Goal: Information Seeking & Learning: Learn about a topic

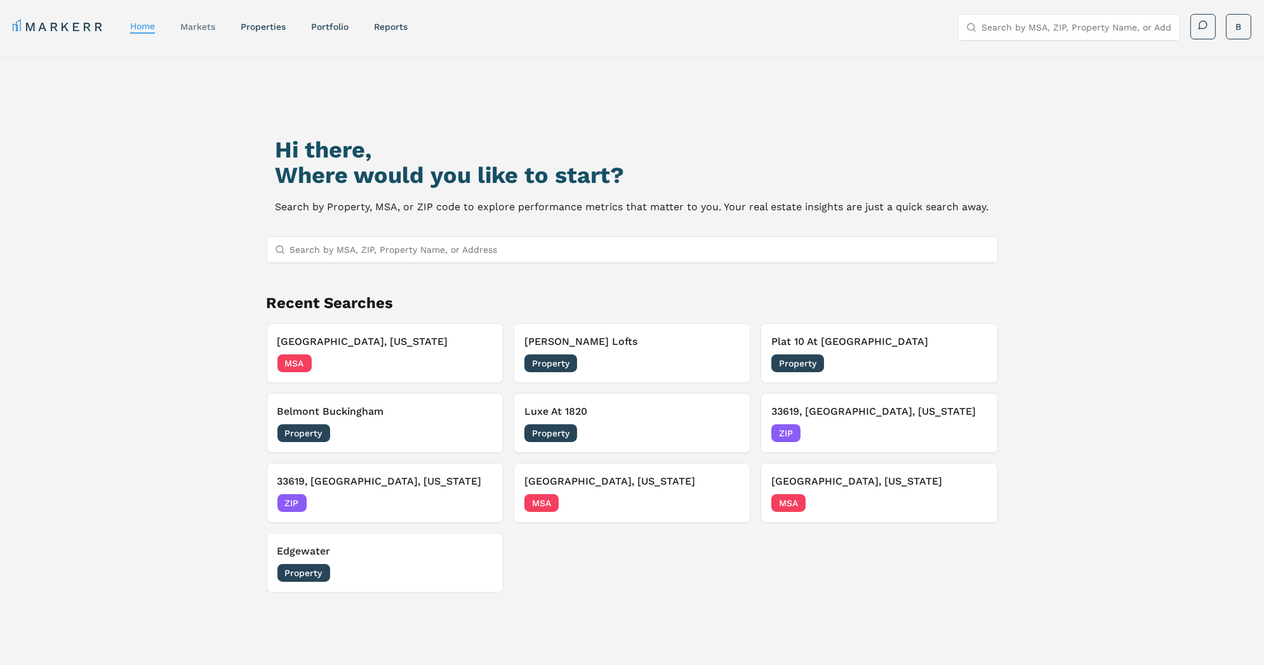
click at [199, 25] on link "markets" at bounding box center [197, 27] width 35 height 10
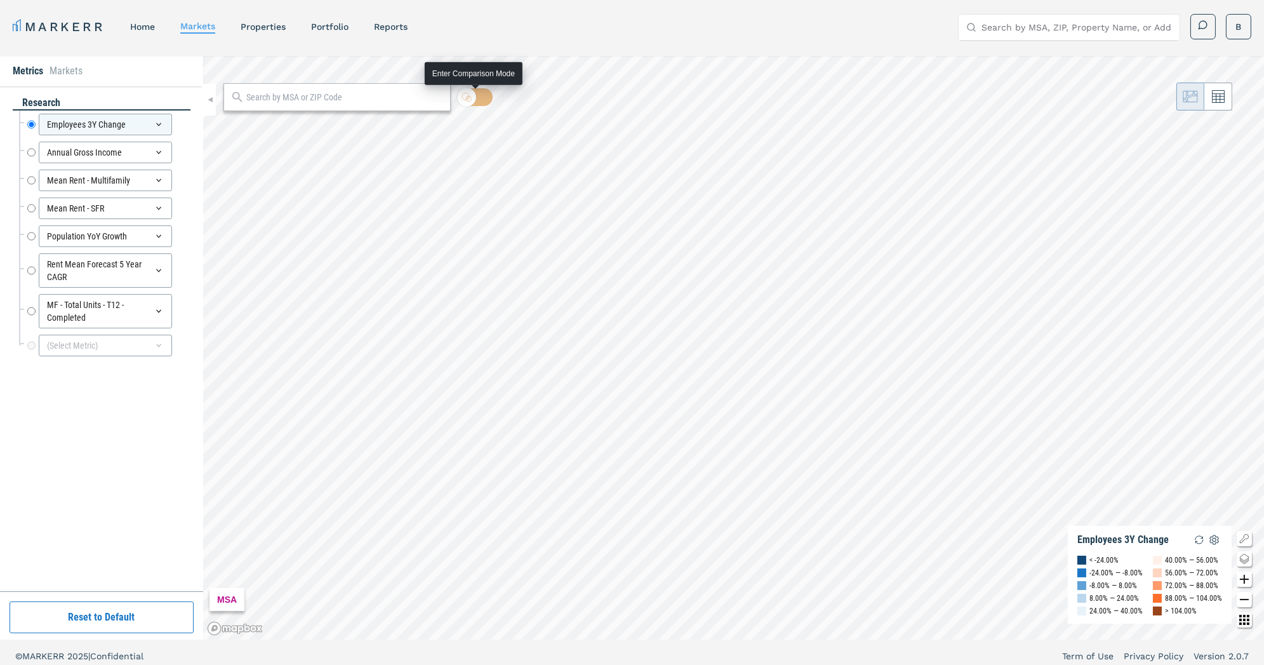
click at [479, 96] on input "checkbox" at bounding box center [475, 97] width 36 height 18
checkbox input "true"
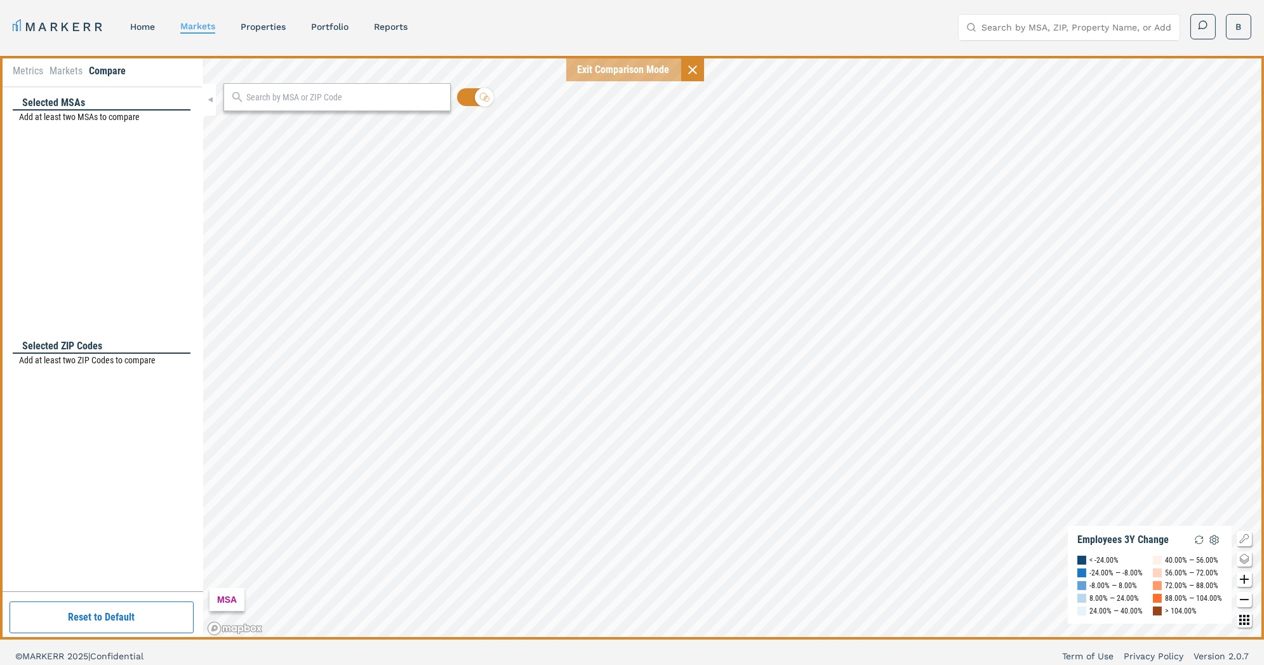
click at [342, 95] on input "text" at bounding box center [344, 97] width 197 height 13
click at [23, 76] on li "Metrics" at bounding box center [28, 70] width 30 height 15
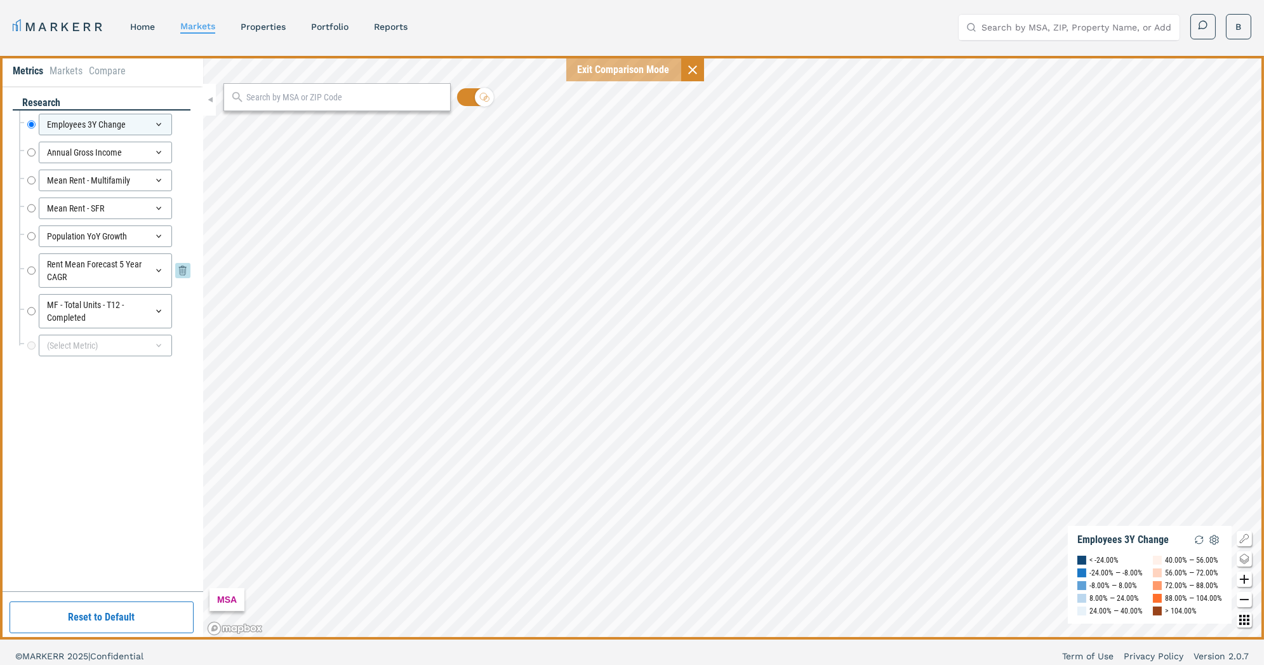
click at [177, 270] on icon at bounding box center [182, 270] width 15 height 15
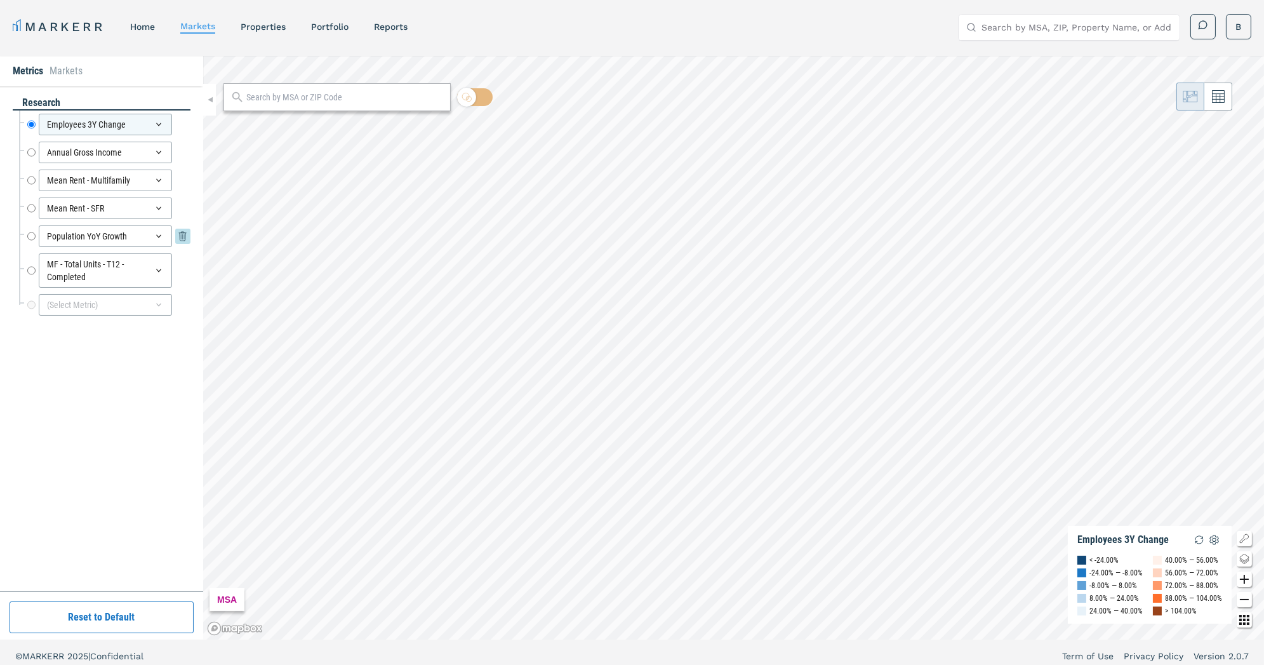
click at [181, 232] on icon at bounding box center [182, 236] width 15 height 15
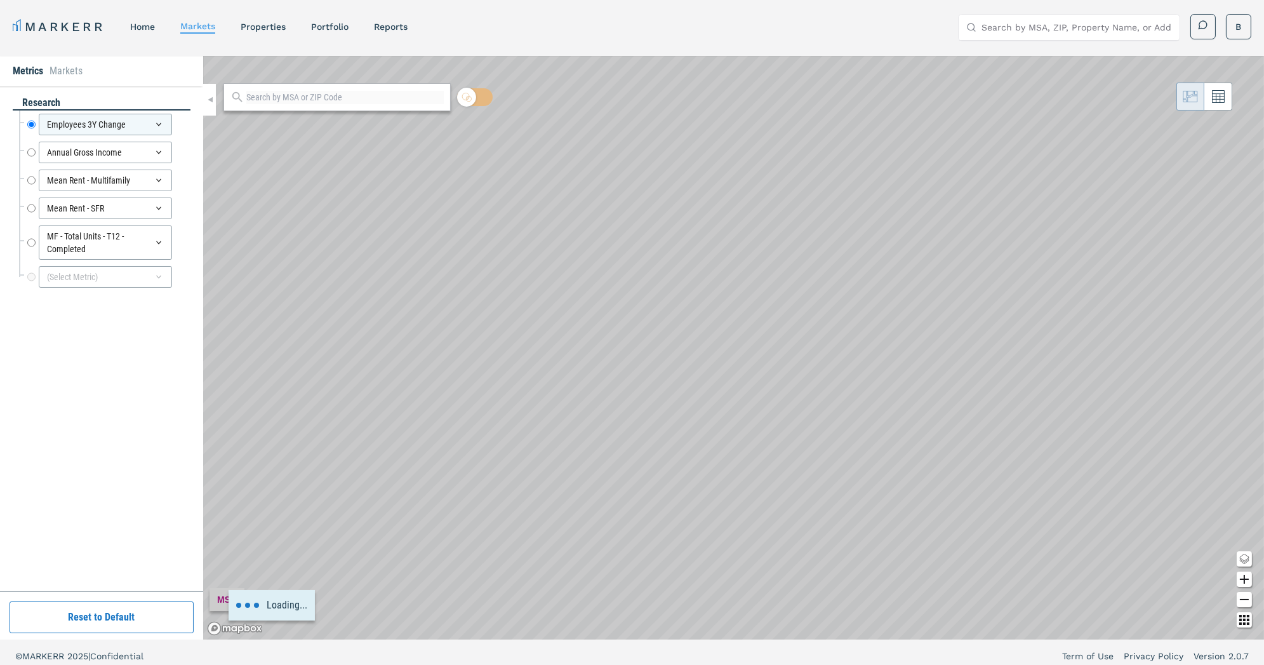
click at [181, 232] on div "MF - Total Units - T12 - Completed MF - Total Units - T12 - Completed" at bounding box center [108, 242] width 163 height 34
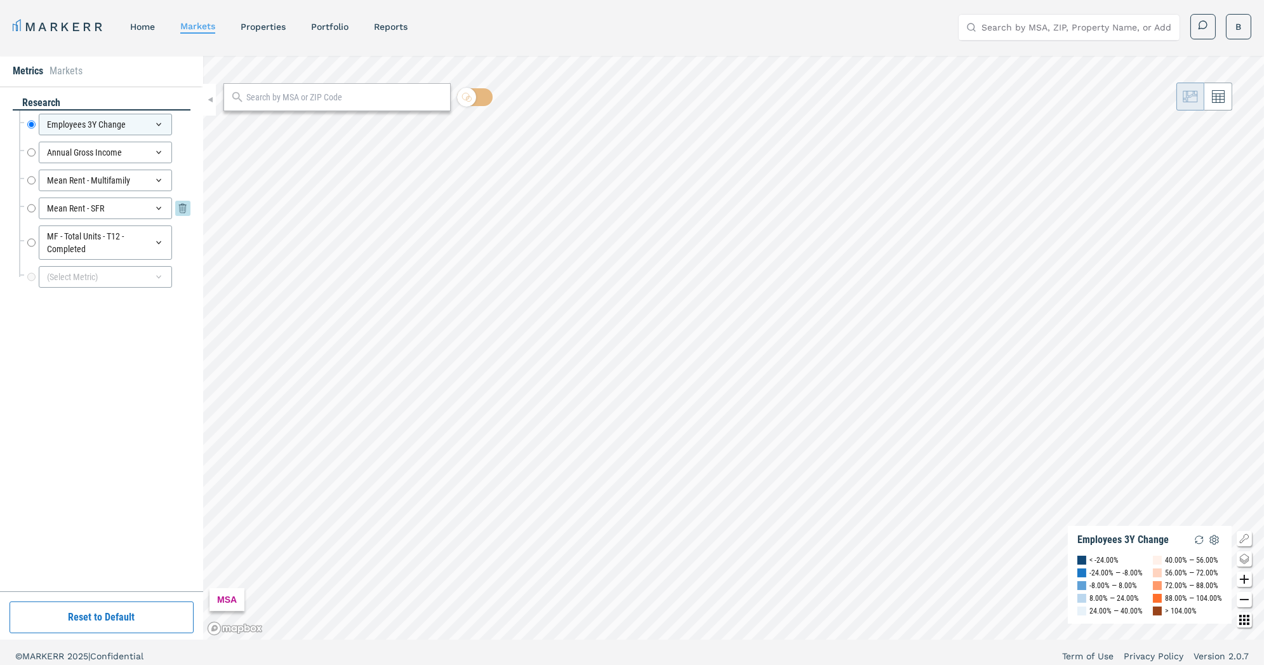
click at [181, 210] on icon at bounding box center [183, 208] width 8 height 8
click at [183, 181] on icon at bounding box center [183, 180] width 8 height 8
click at [184, 152] on icon at bounding box center [183, 152] width 8 height 8
click at [181, 124] on icon at bounding box center [182, 124] width 15 height 15
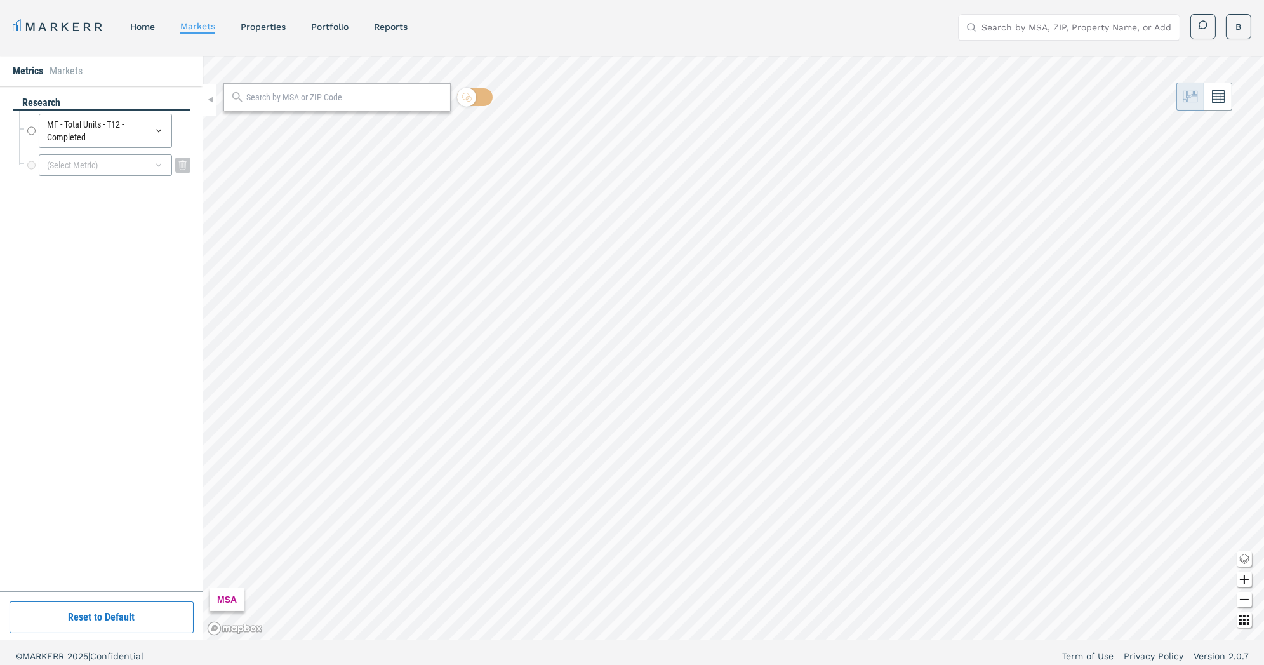
click at [81, 165] on div "(Select Metric)" at bounding box center [105, 165] width 133 height 22
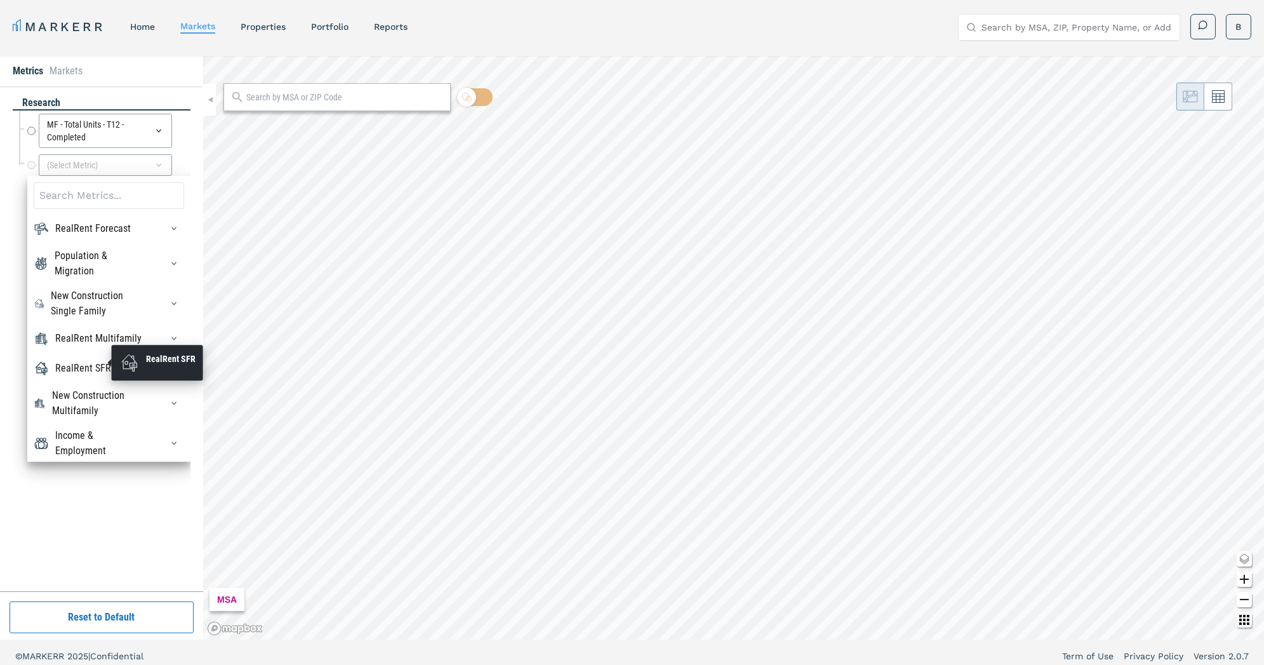
scroll to position [22, 0]
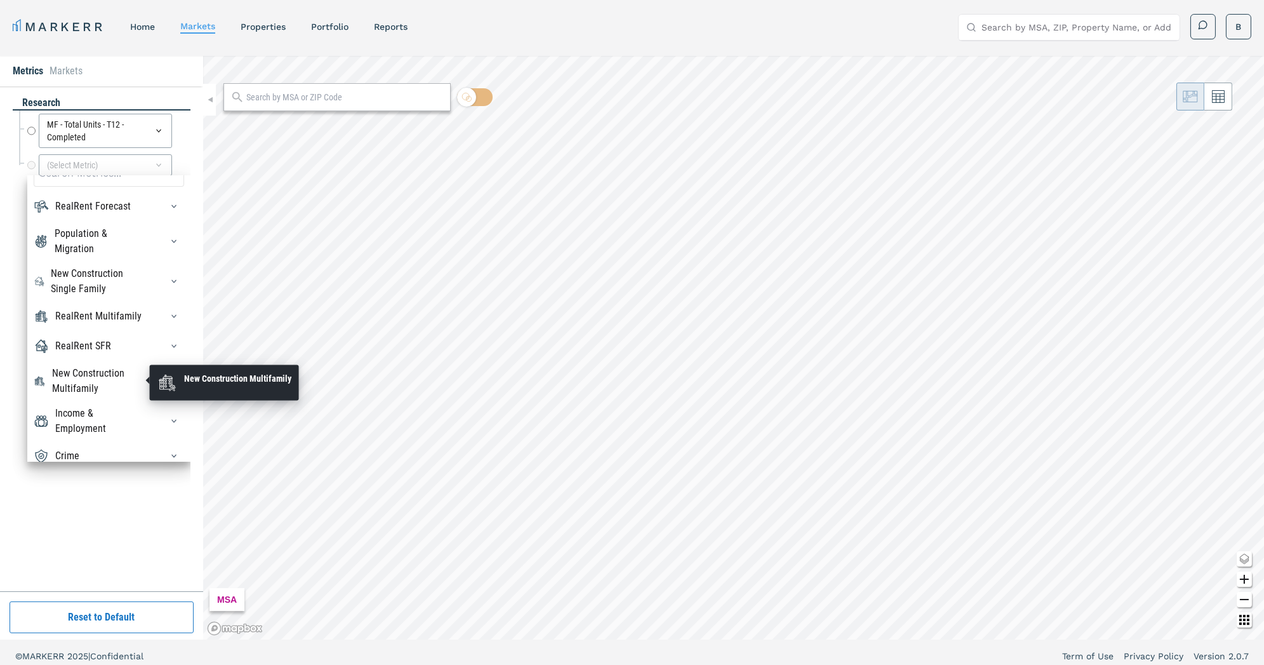
click at [109, 375] on div "New Construction Multifamily" at bounding box center [99, 381] width 94 height 30
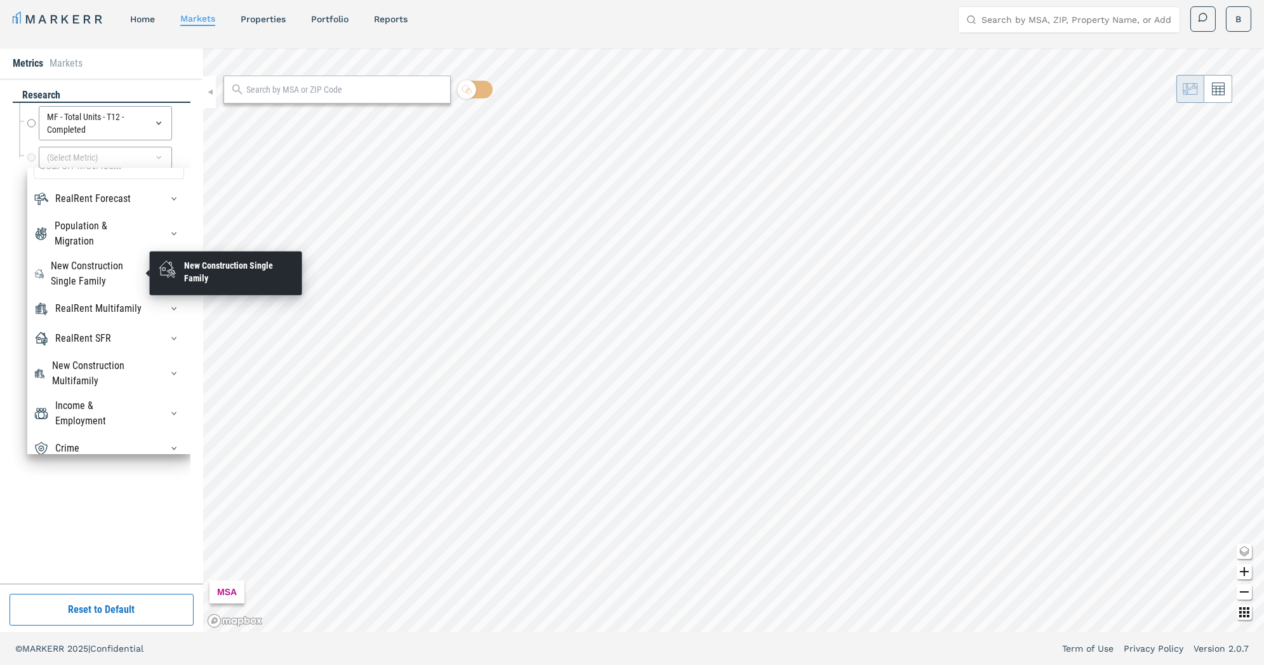
click at [114, 270] on div "New Construction Single Family" at bounding box center [98, 273] width 95 height 30
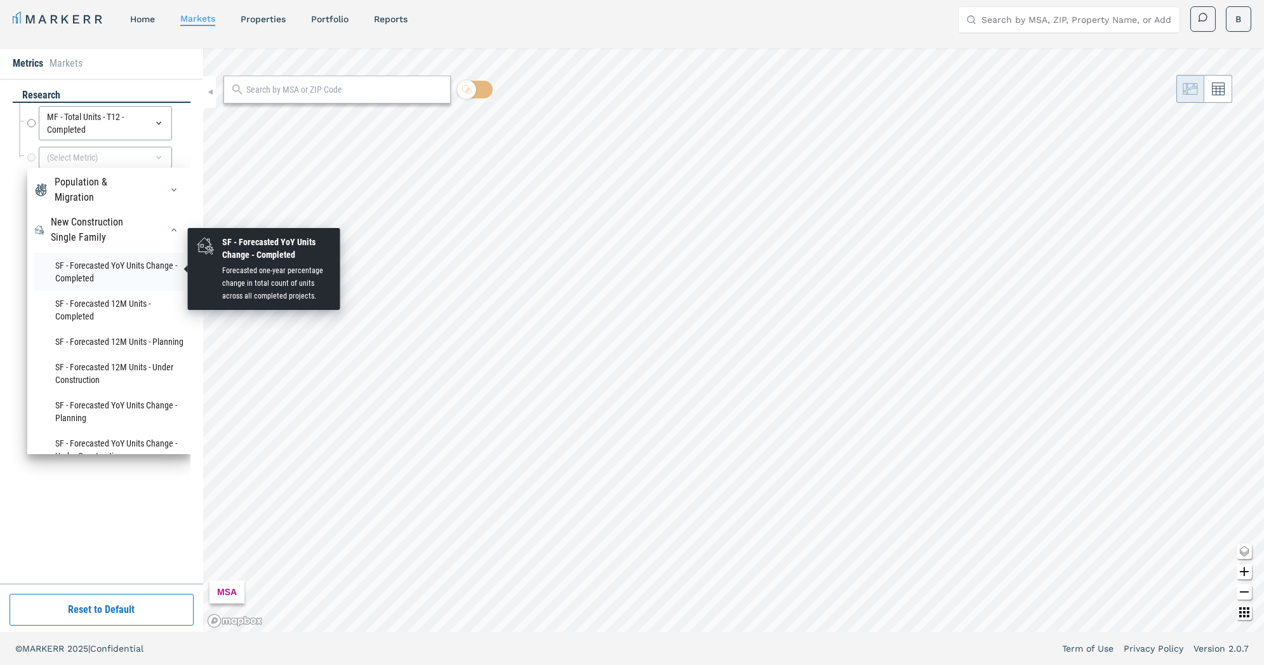
scroll to position [68, 0]
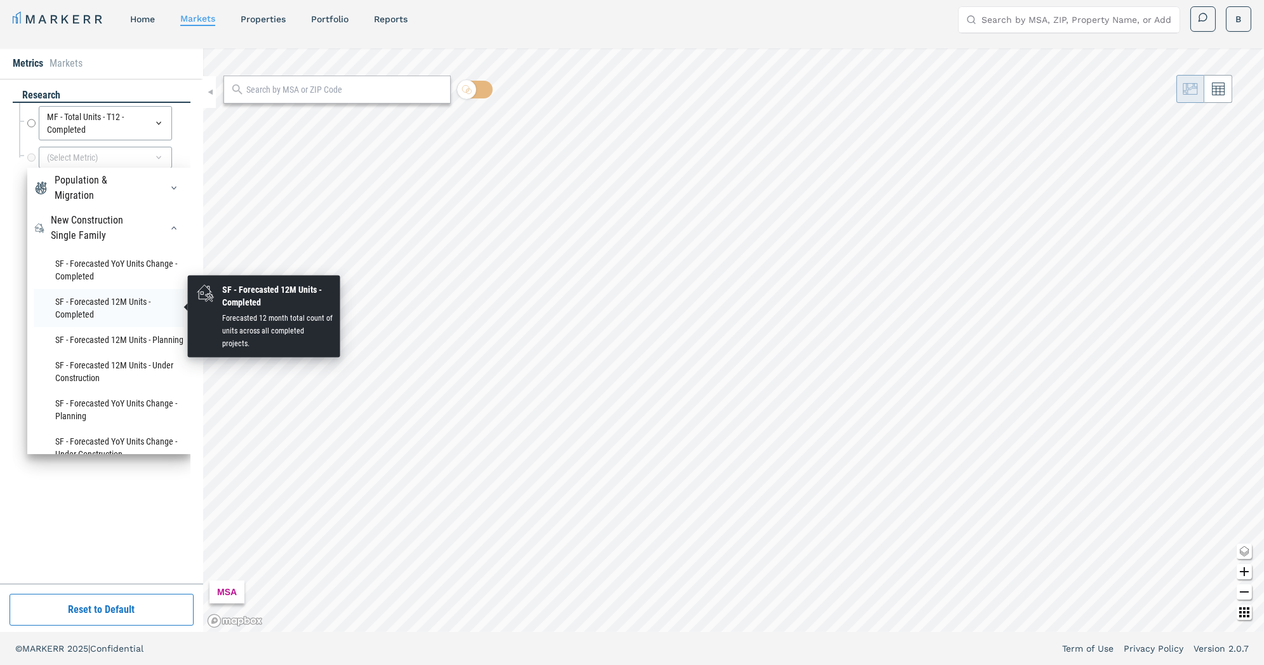
click at [93, 303] on li "SF - Forecasted 12M Units - Completed" at bounding box center [109, 308] width 150 height 38
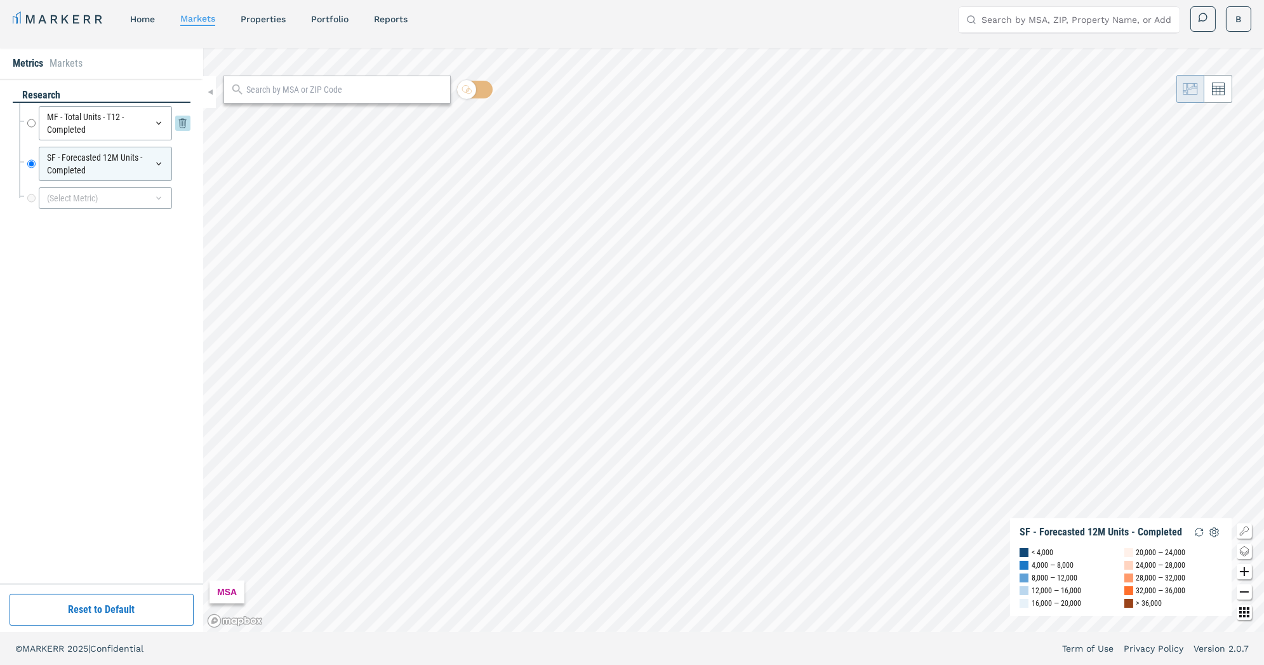
click at [157, 122] on icon at bounding box center [158, 123] width 5 height 3
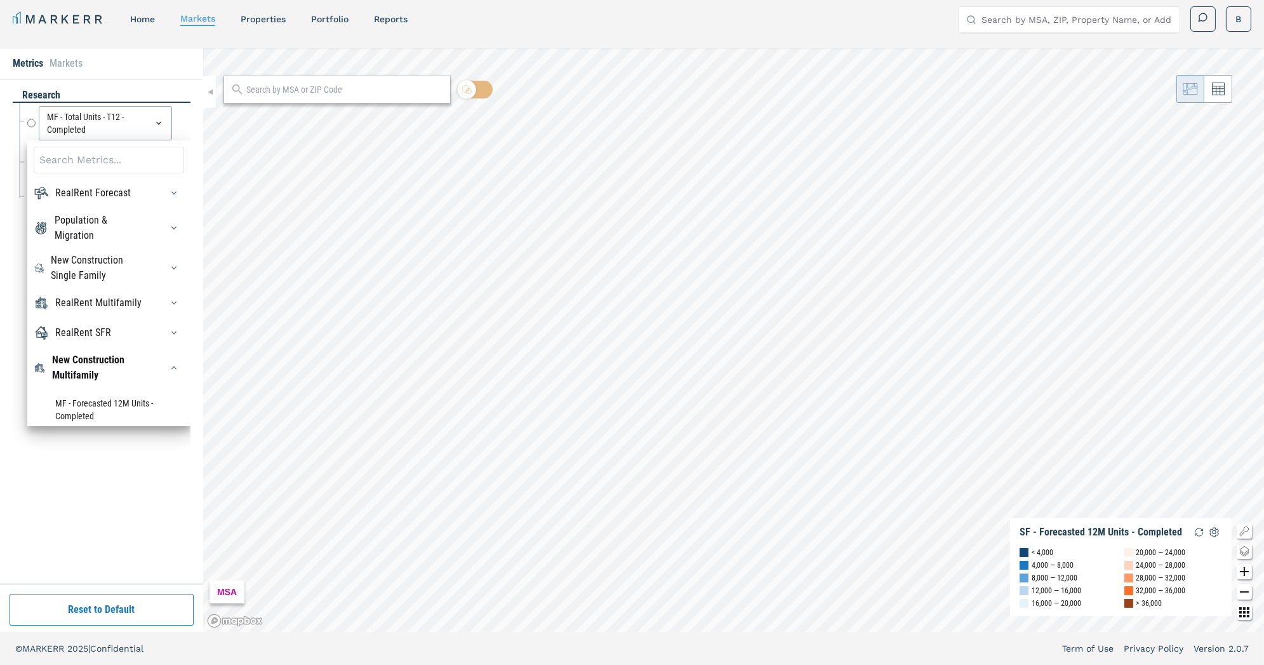
click at [162, 76] on div "Metrics Markets" at bounding box center [101, 63] width 203 height 30
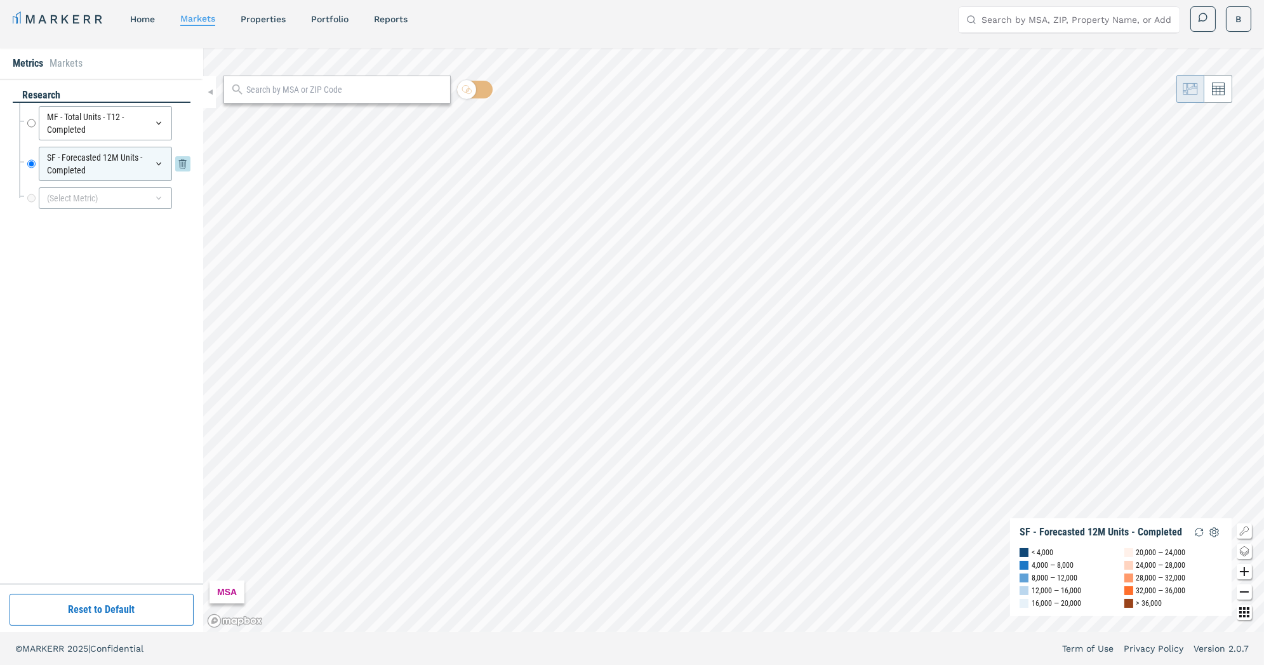
click at [149, 164] on div "SF - Forecasted 12M Units - Completed" at bounding box center [105, 164] width 133 height 34
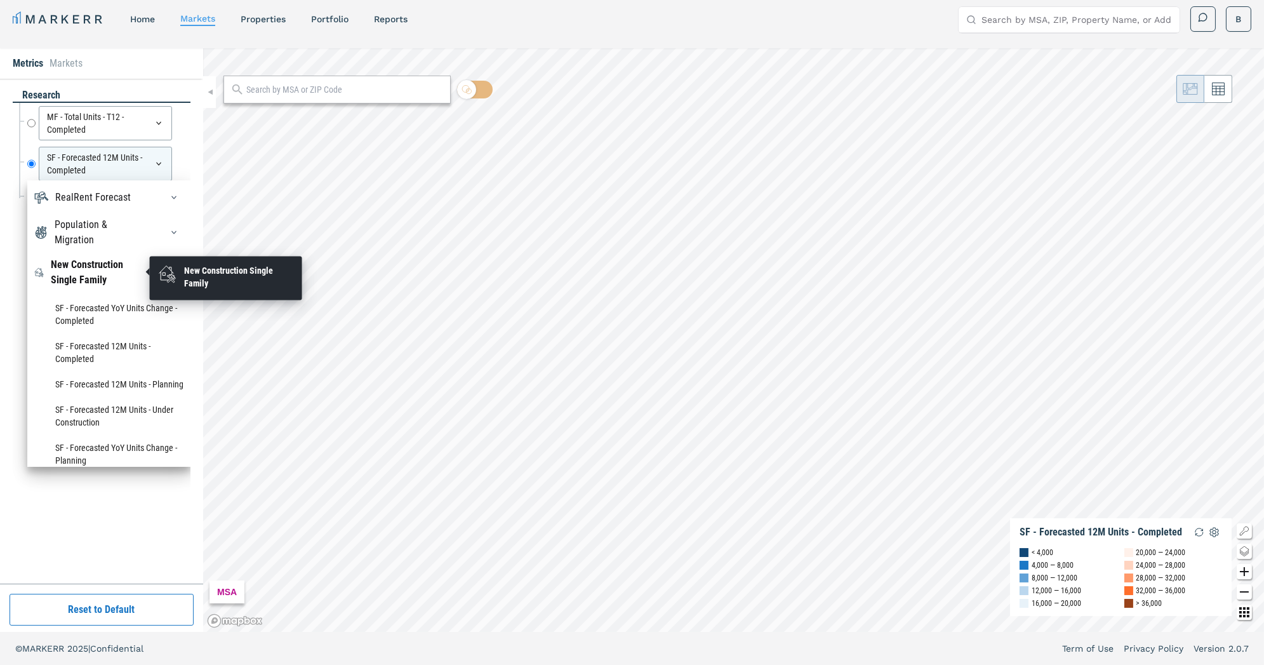
click at [126, 278] on div "New Construction Single Family" at bounding box center [98, 272] width 95 height 30
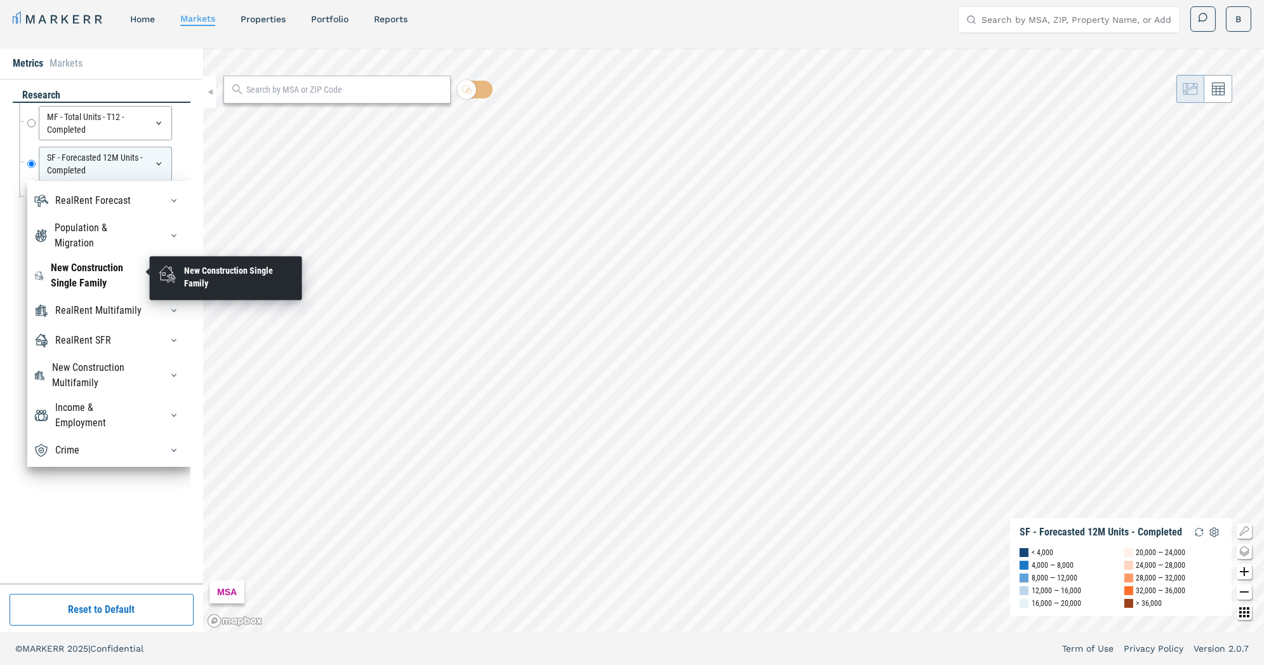
scroll to position [23, 0]
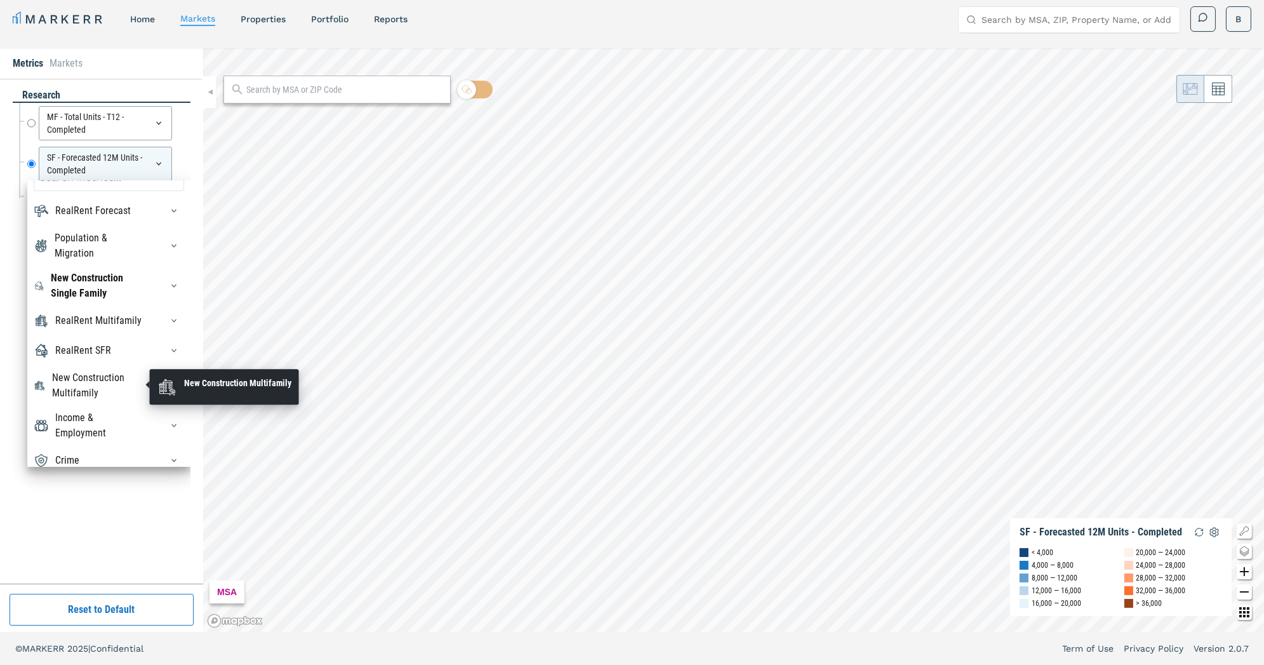
click at [101, 380] on div "New Construction Multifamily" at bounding box center [99, 385] width 94 height 30
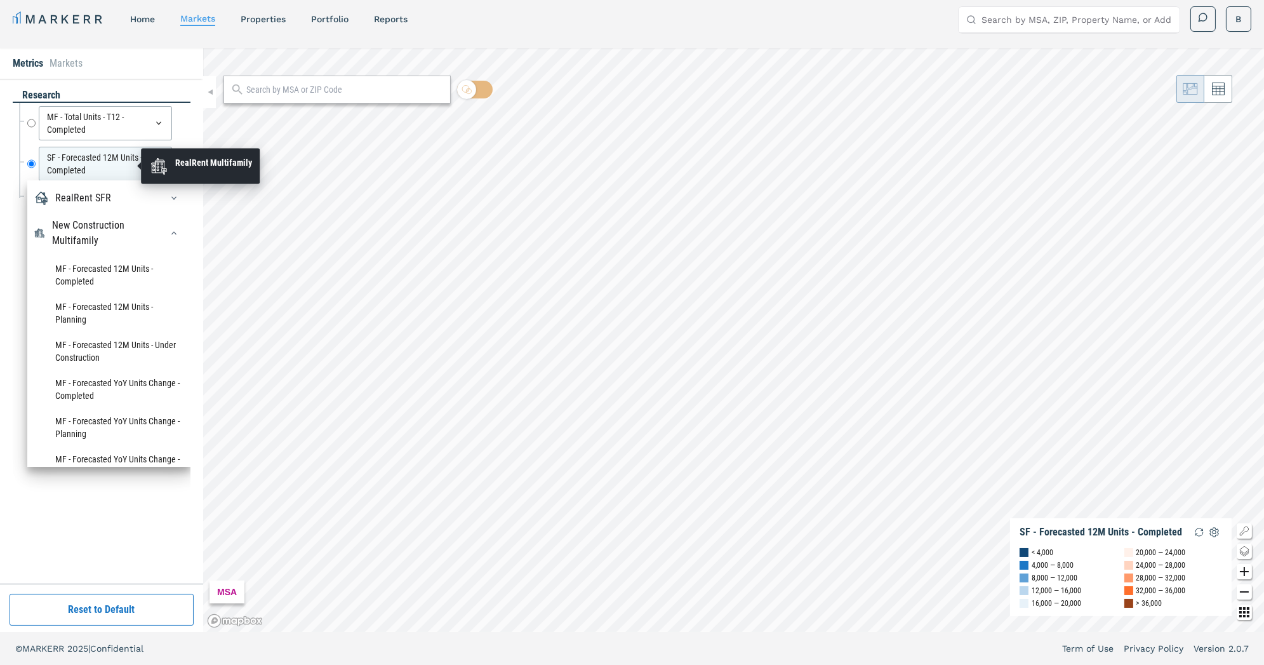
scroll to position [178, 0]
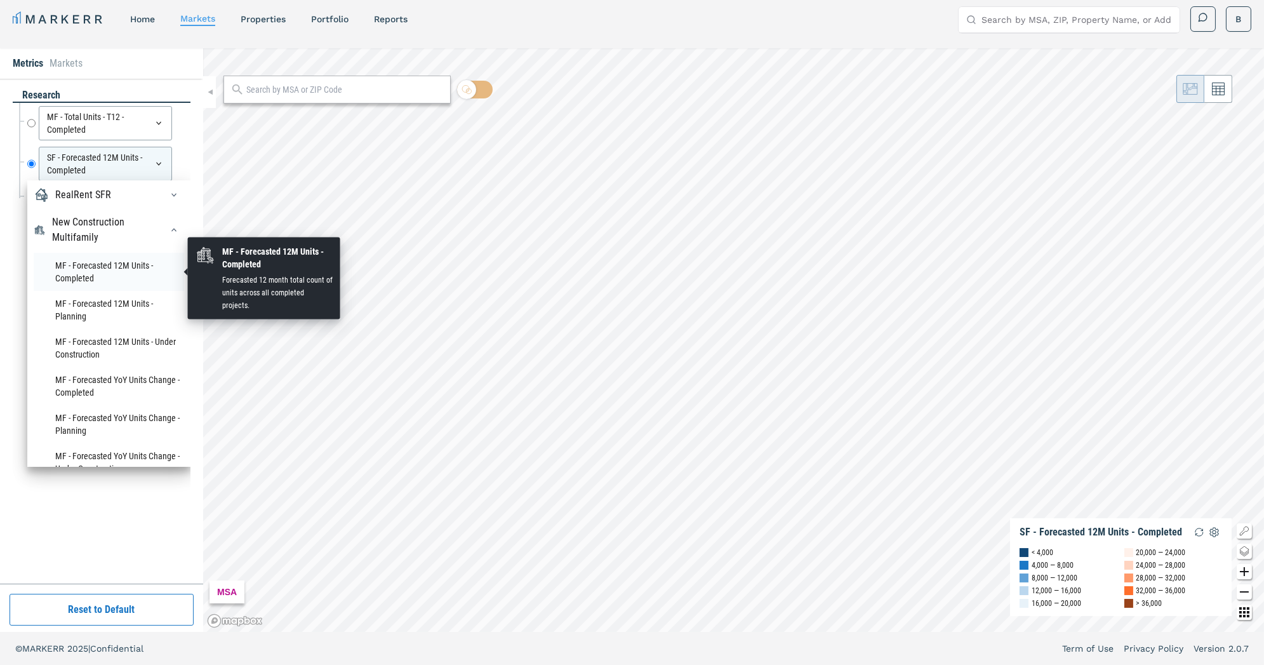
click at [106, 263] on li "MF - Forecasted 12M Units - Completed" at bounding box center [109, 272] width 150 height 38
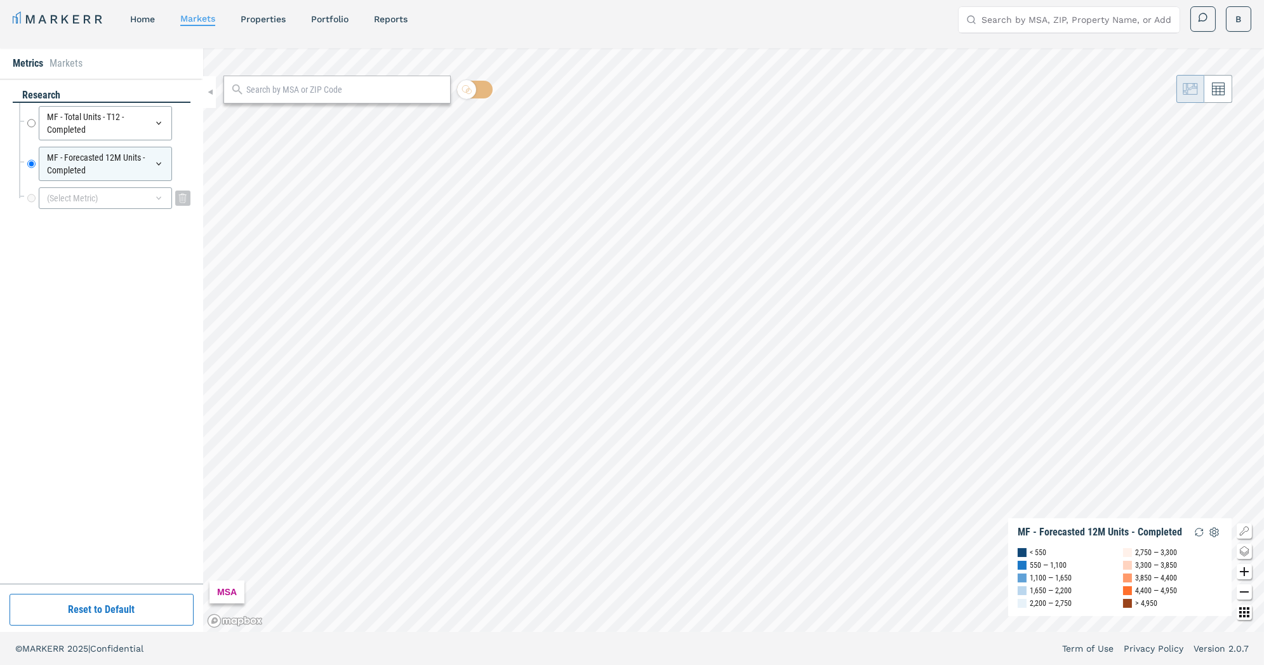
click at [37, 196] on div "(Select Metric)" at bounding box center [108, 198] width 163 height 22
click at [135, 204] on div "(Select Metric)" at bounding box center [105, 198] width 133 height 22
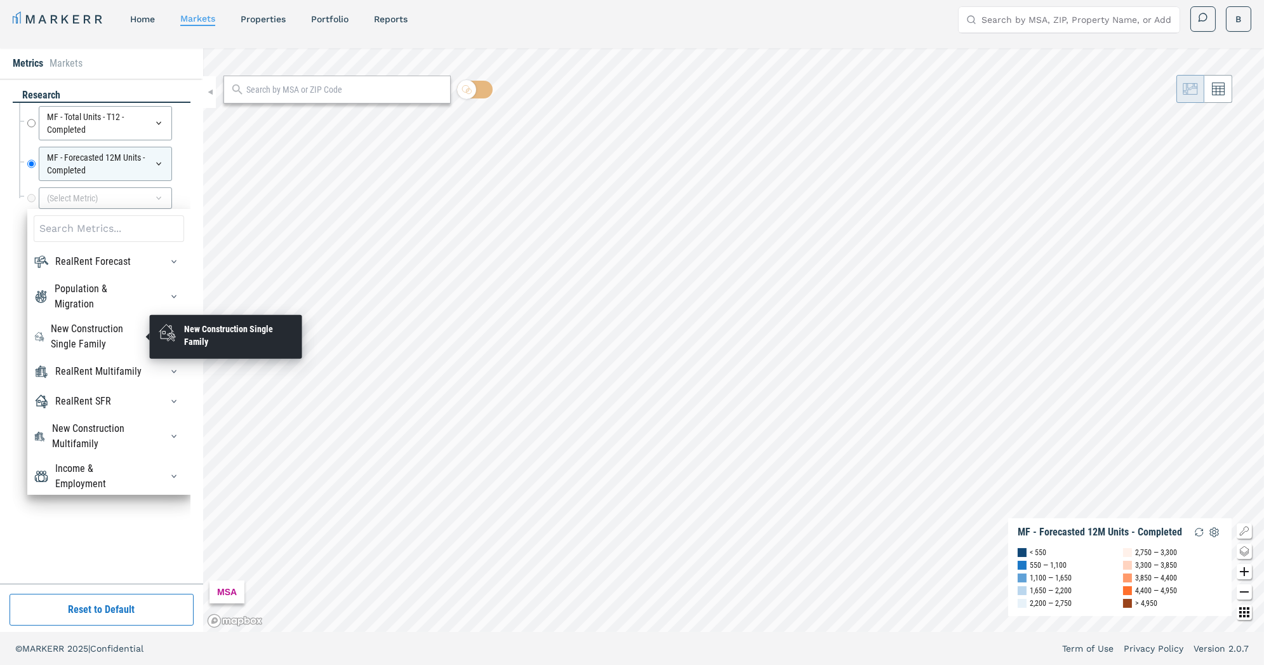
click at [119, 324] on div "New Construction Single Family" at bounding box center [98, 336] width 95 height 30
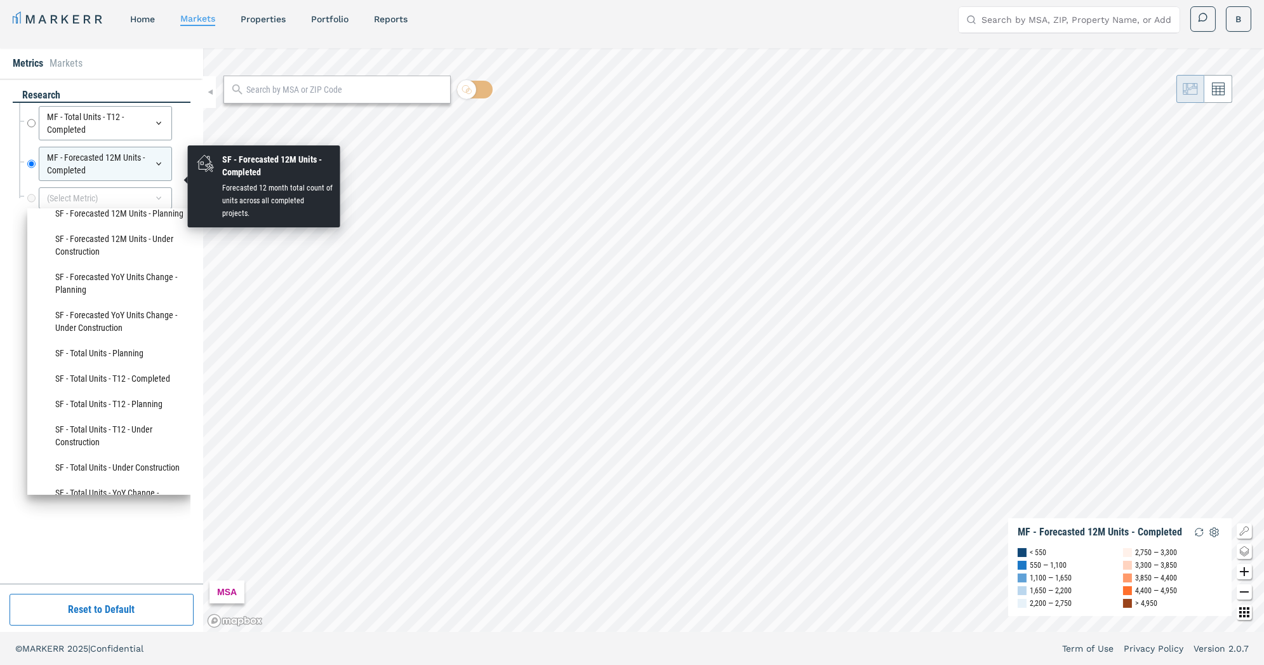
scroll to position [236, 0]
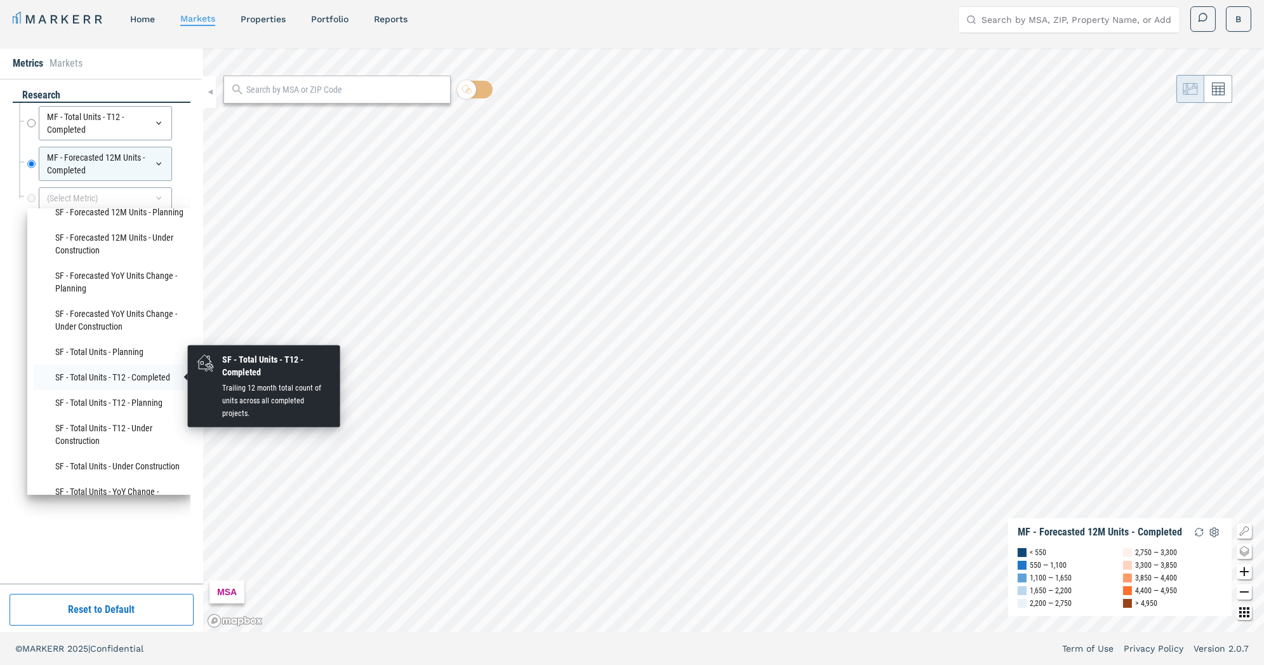
click at [118, 379] on li "SF - Total Units - T12 - Completed" at bounding box center [109, 376] width 150 height 25
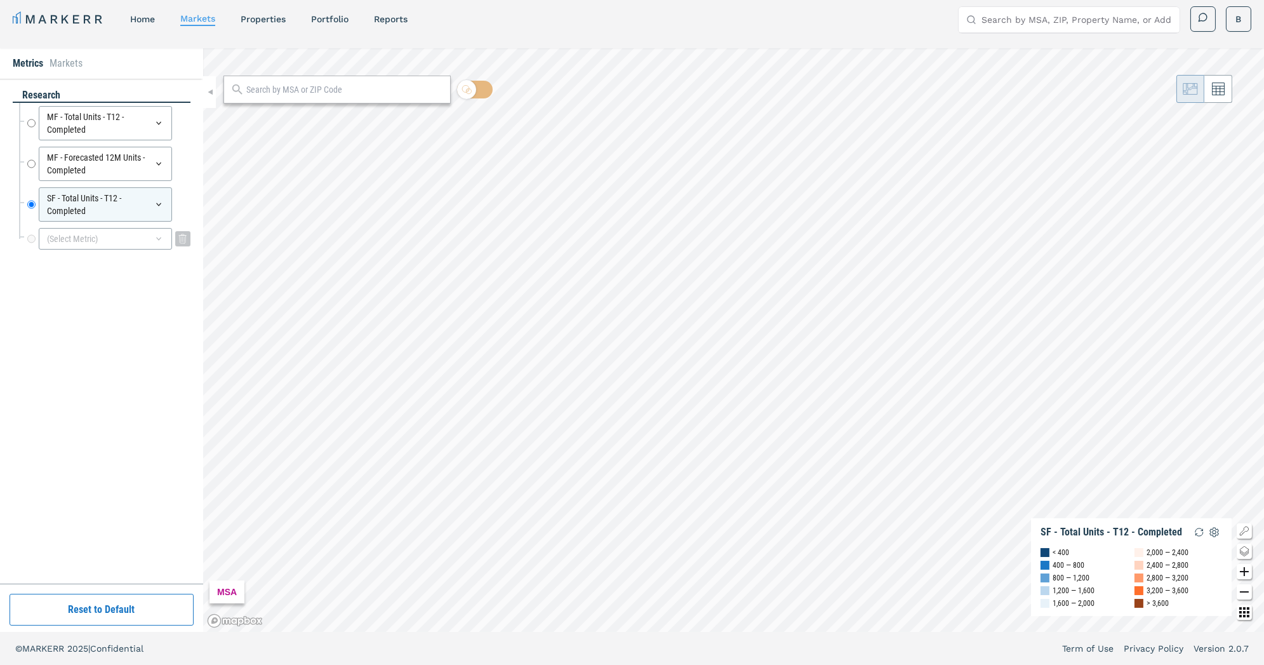
click at [59, 230] on div "(Select Metric)" at bounding box center [105, 239] width 133 height 22
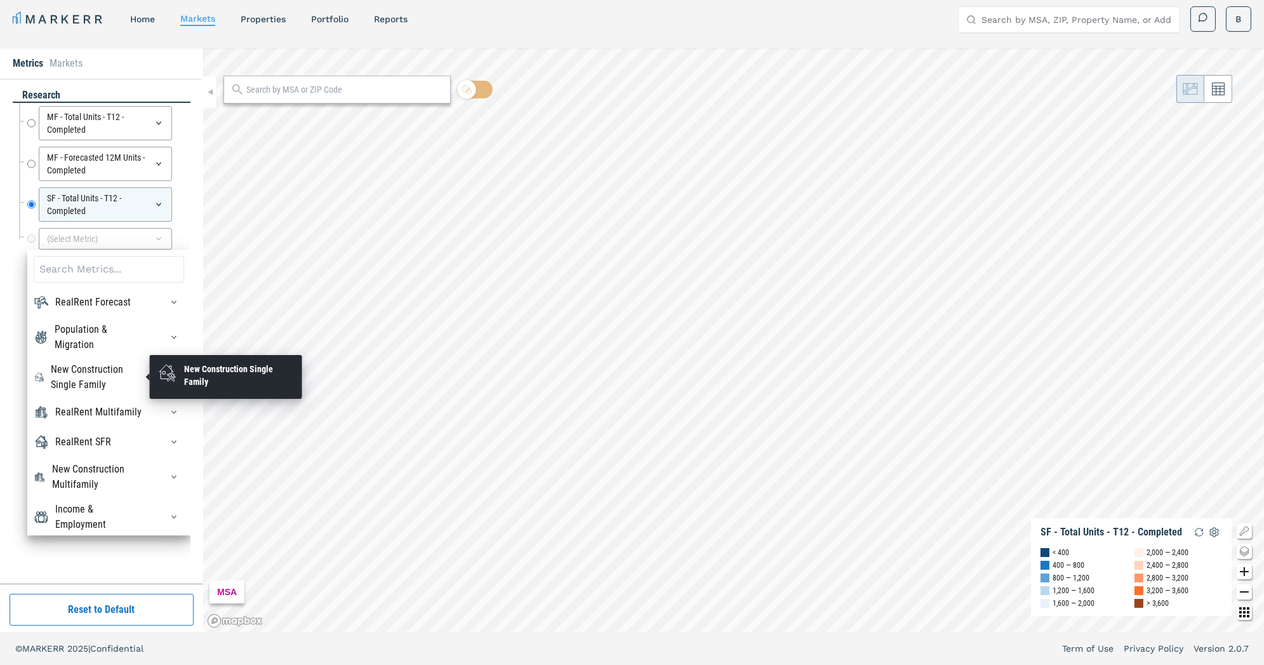
click at [96, 378] on div "New Construction Single Family" at bounding box center [98, 377] width 95 height 30
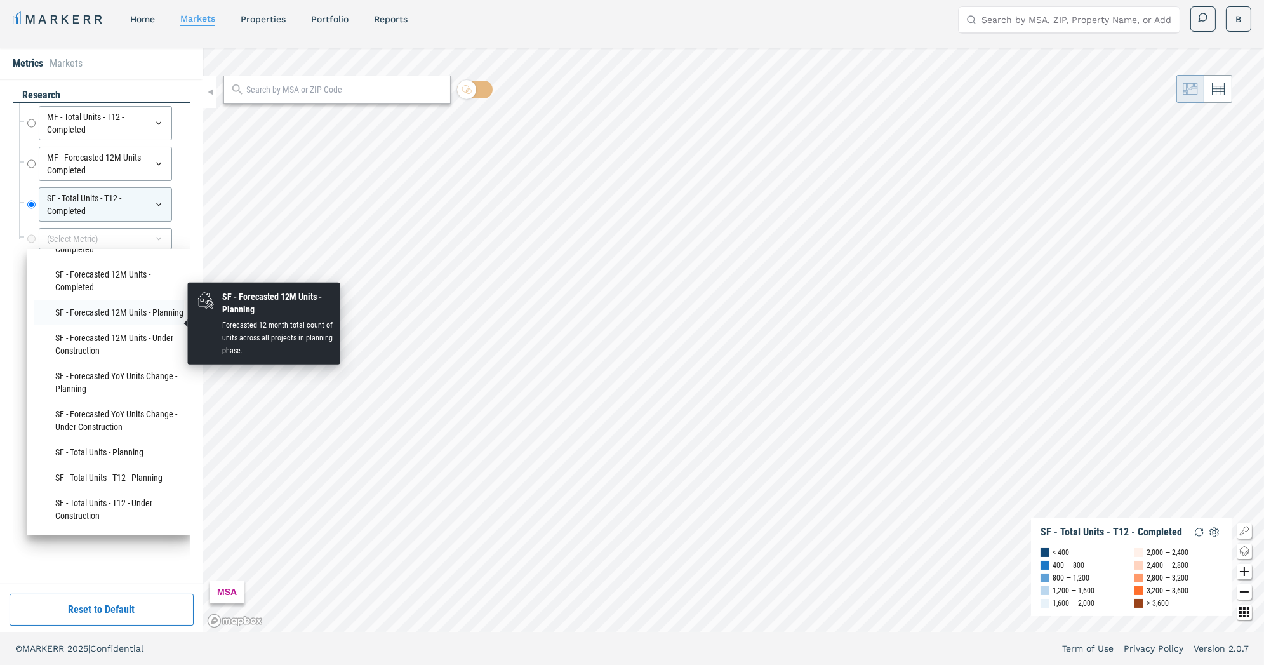
scroll to position [154, 0]
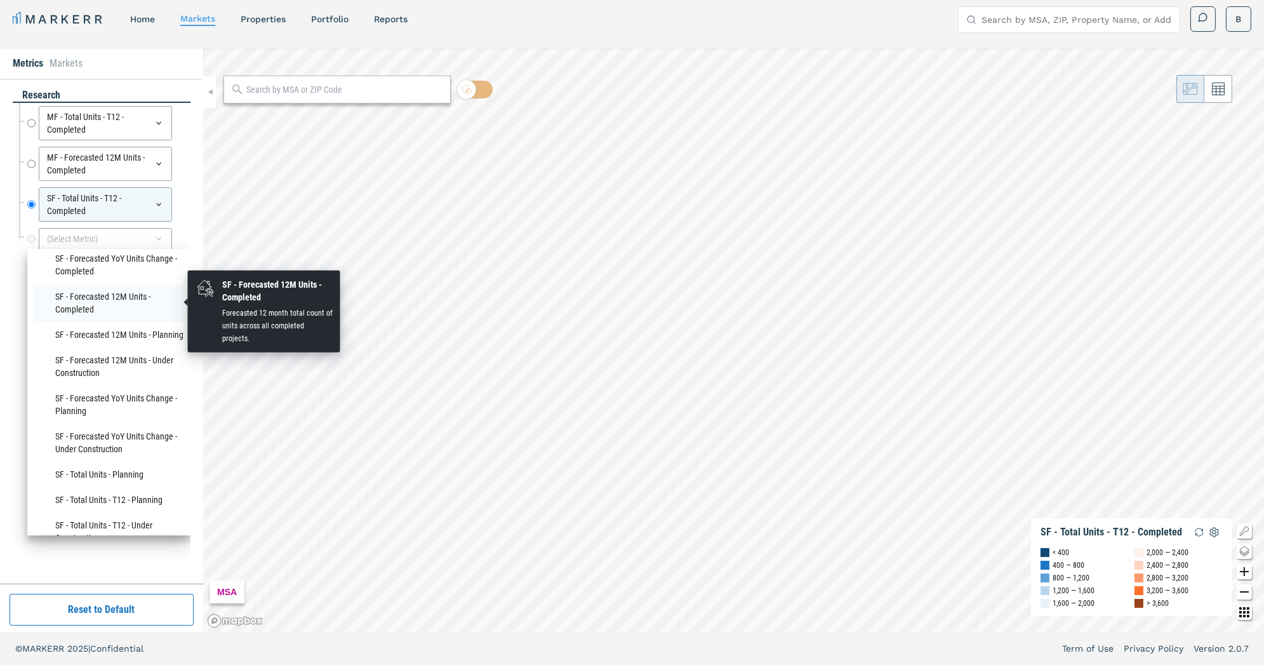
click at [103, 296] on li "SF - Forecasted 12M Units - Completed" at bounding box center [109, 303] width 150 height 38
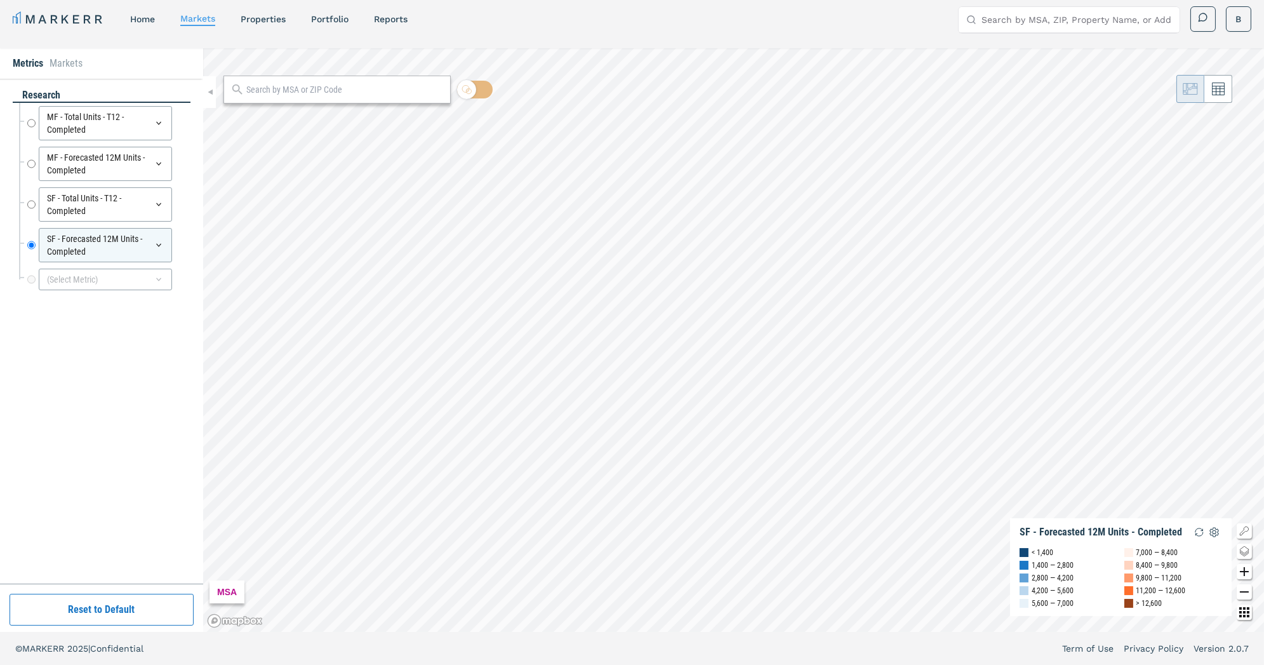
click at [288, 86] on input "text" at bounding box center [344, 89] width 197 height 13
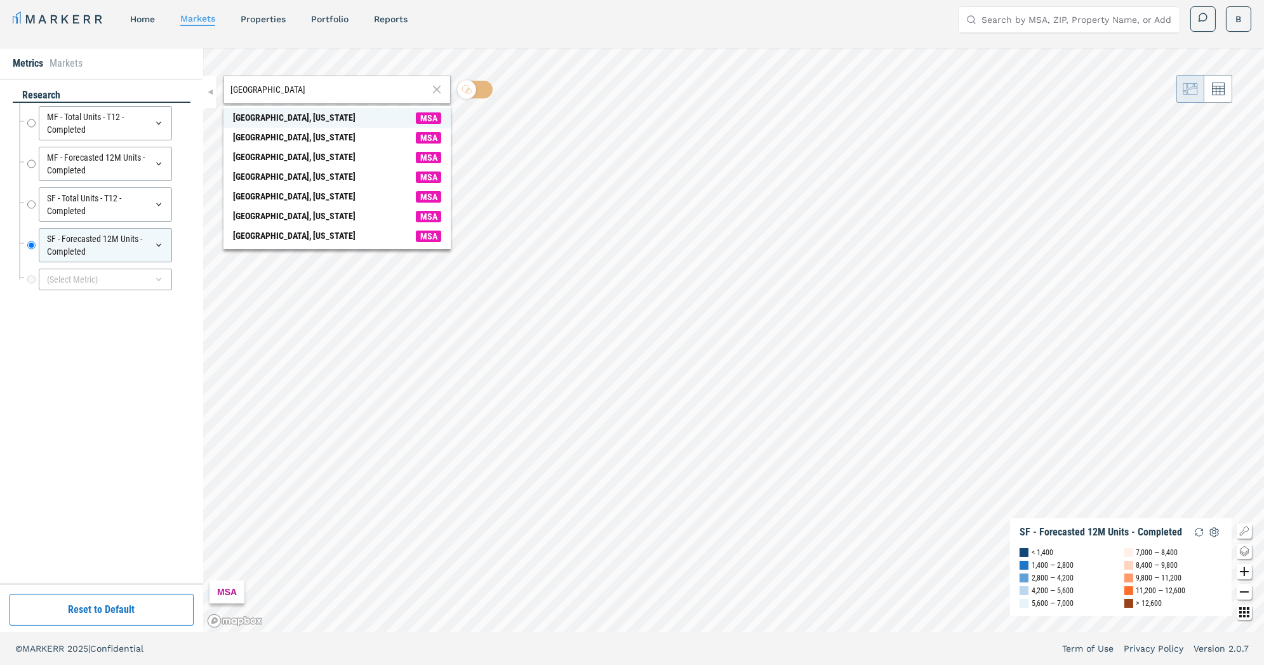
type input "[GEOGRAPHIC_DATA]"
click at [293, 116] on div "[GEOGRAPHIC_DATA], [US_STATE]" at bounding box center [294, 117] width 123 height 13
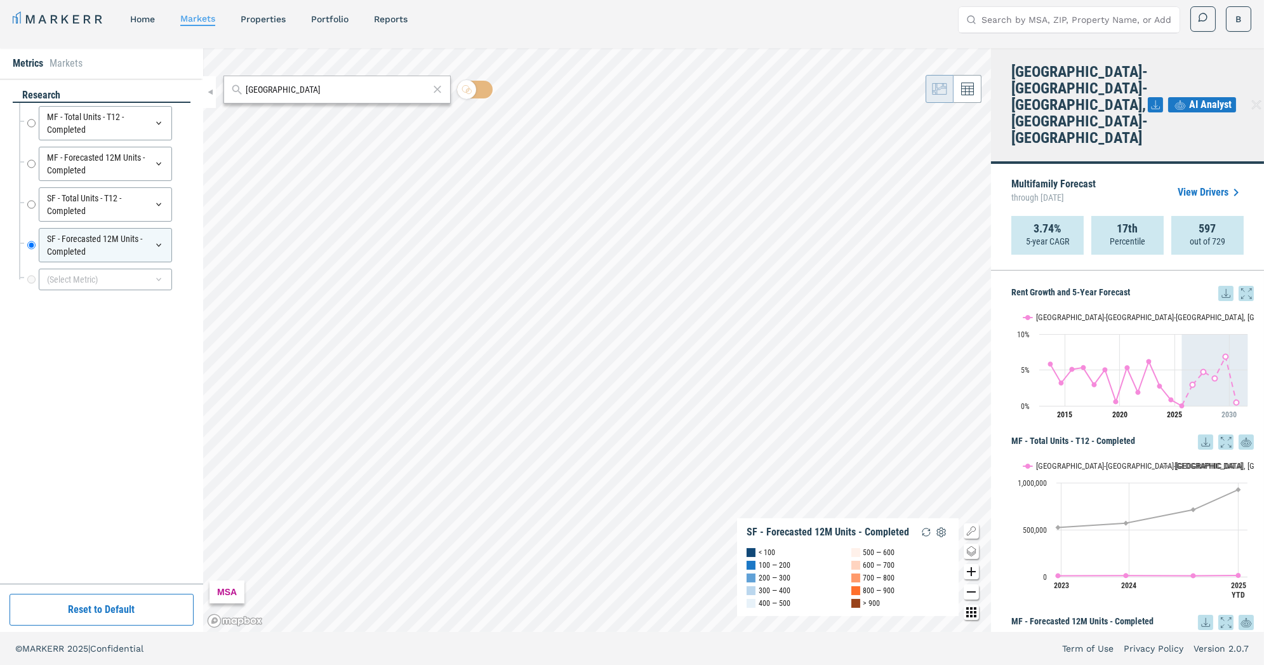
click at [434, 91] on icon at bounding box center [437, 89] width 13 height 15
click at [328, 86] on input "text" at bounding box center [344, 89] width 197 height 13
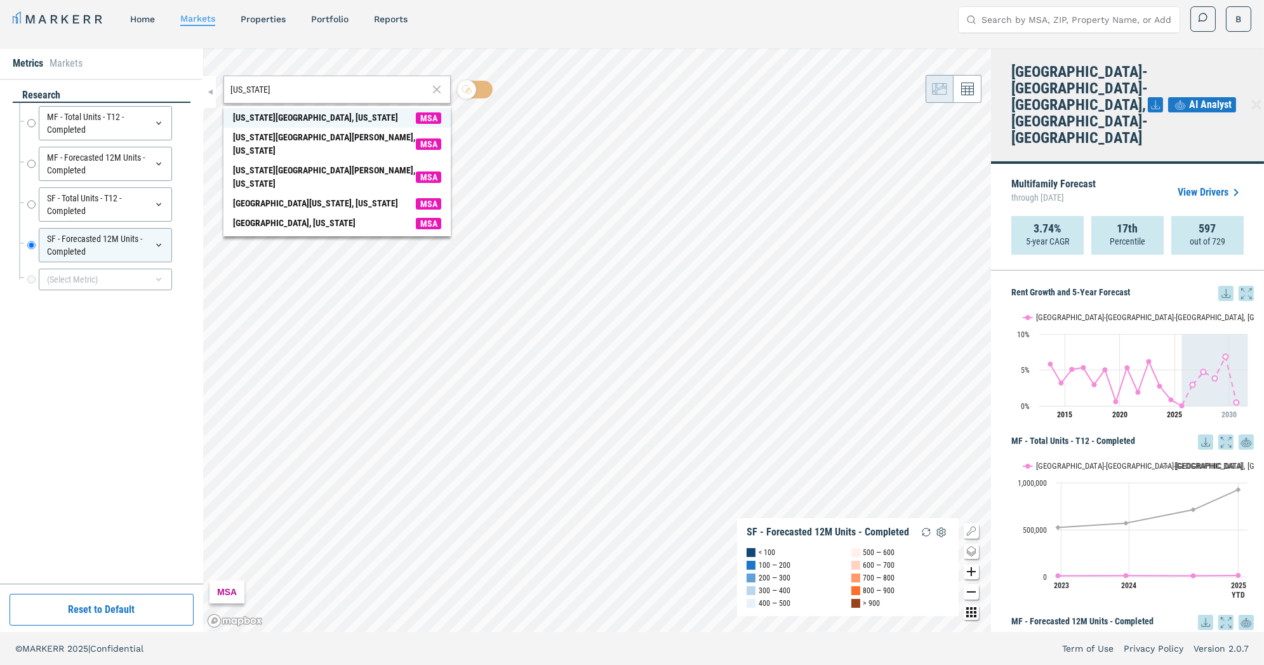
type input "[US_STATE]"
click at [311, 119] on div "[US_STATE][GEOGRAPHIC_DATA], [US_STATE]" at bounding box center [315, 117] width 165 height 13
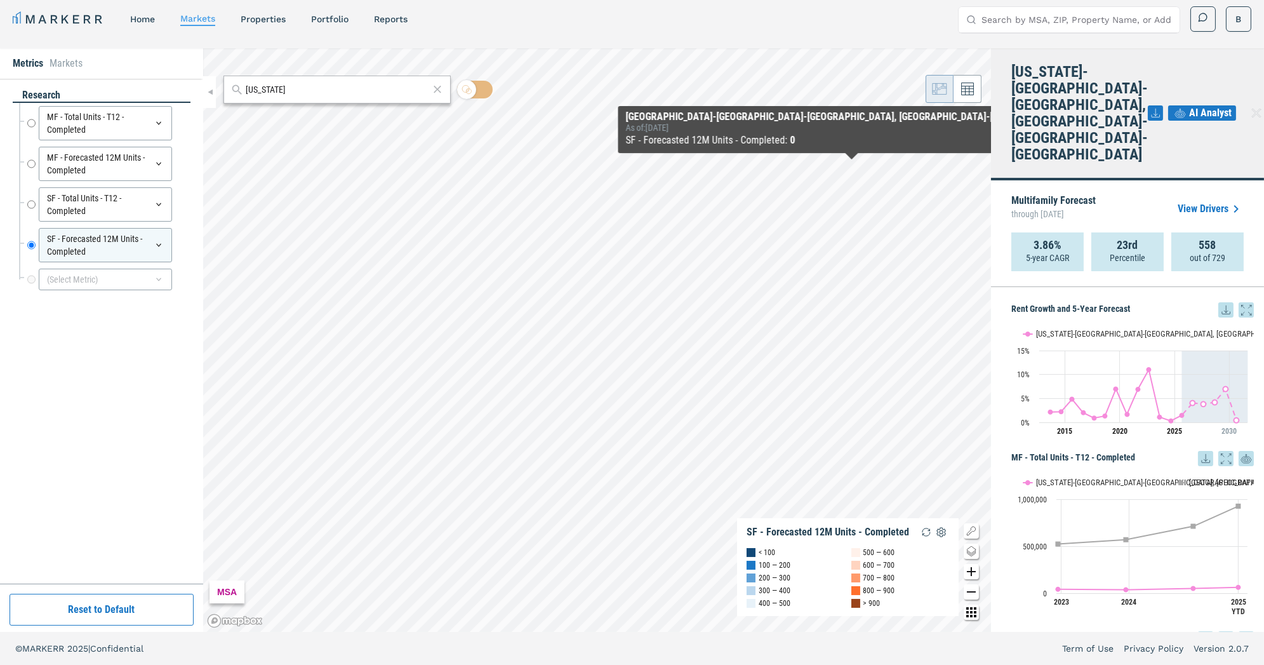
checkbox input "true"
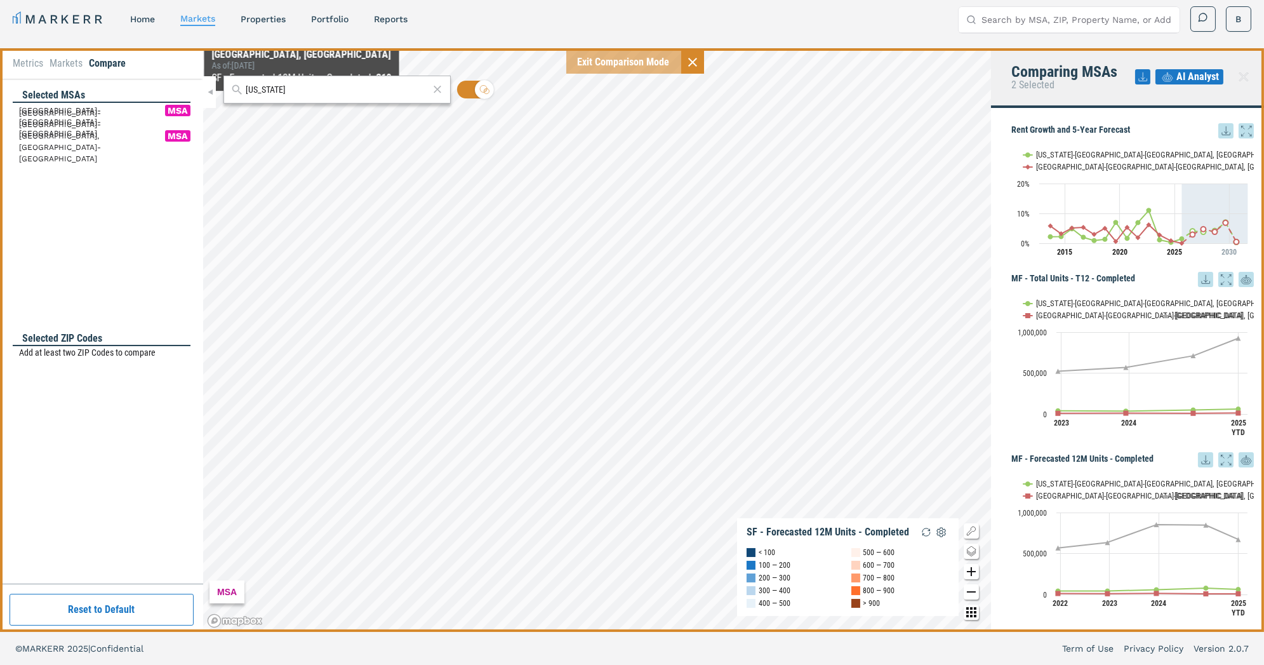
click at [289, 85] on input "[US_STATE]" at bounding box center [337, 89] width 183 height 13
drag, startPoint x: 285, startPoint y: 86, endPoint x: 219, endPoint y: 86, distance: 66.0
click at [219, 86] on div "[US_STATE] MSA SF - Forecasted 12M Units - Completed < 100 100 — 200 200 — 300 …" at bounding box center [597, 339] width 788 height 583
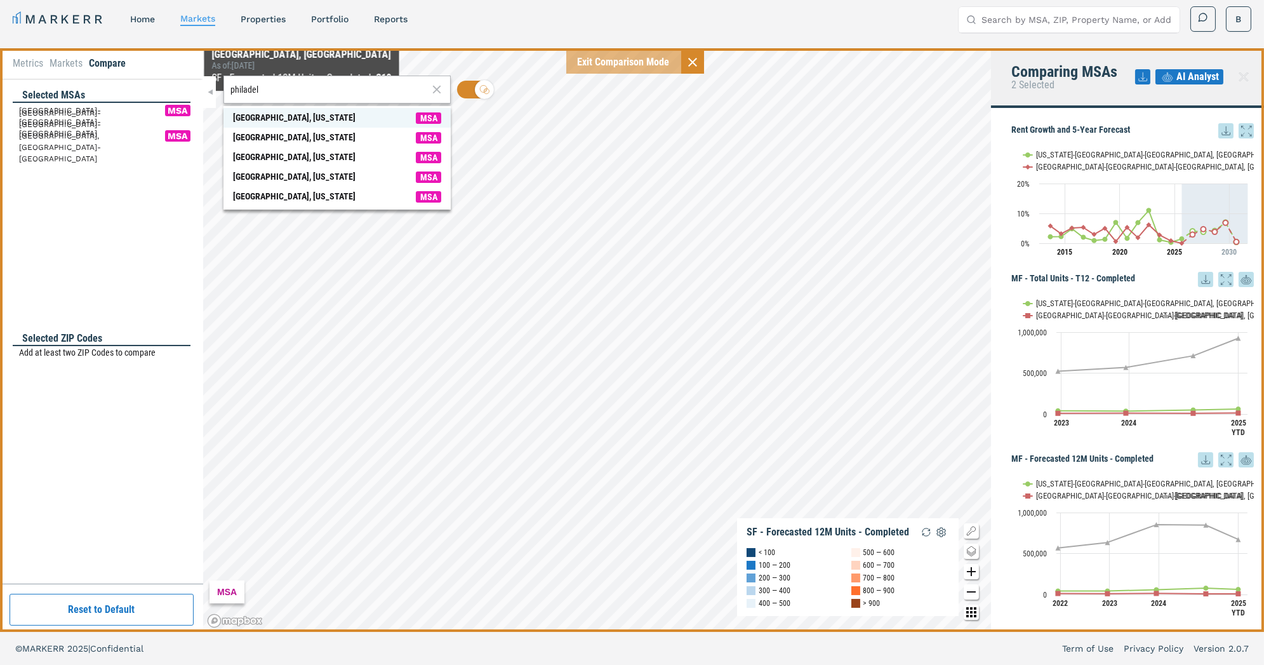
click at [270, 114] on div "[GEOGRAPHIC_DATA], [US_STATE]" at bounding box center [294, 117] width 123 height 13
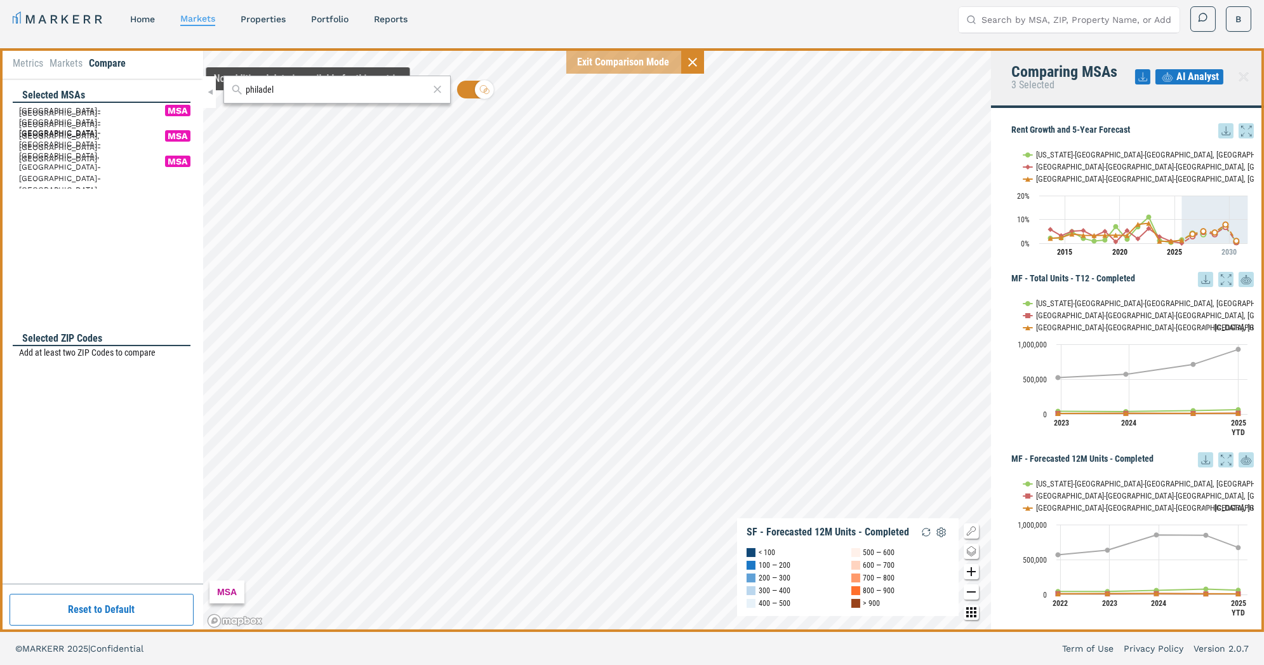
click at [291, 92] on input "philadel" at bounding box center [337, 89] width 183 height 13
drag, startPoint x: 291, startPoint y: 92, endPoint x: 221, endPoint y: 88, distance: 69.9
click at [221, 88] on div "philadel MSA SF - Forecasted 12M Units - Completed < 100 100 — 200 200 — 300 30…" at bounding box center [597, 339] width 788 height 583
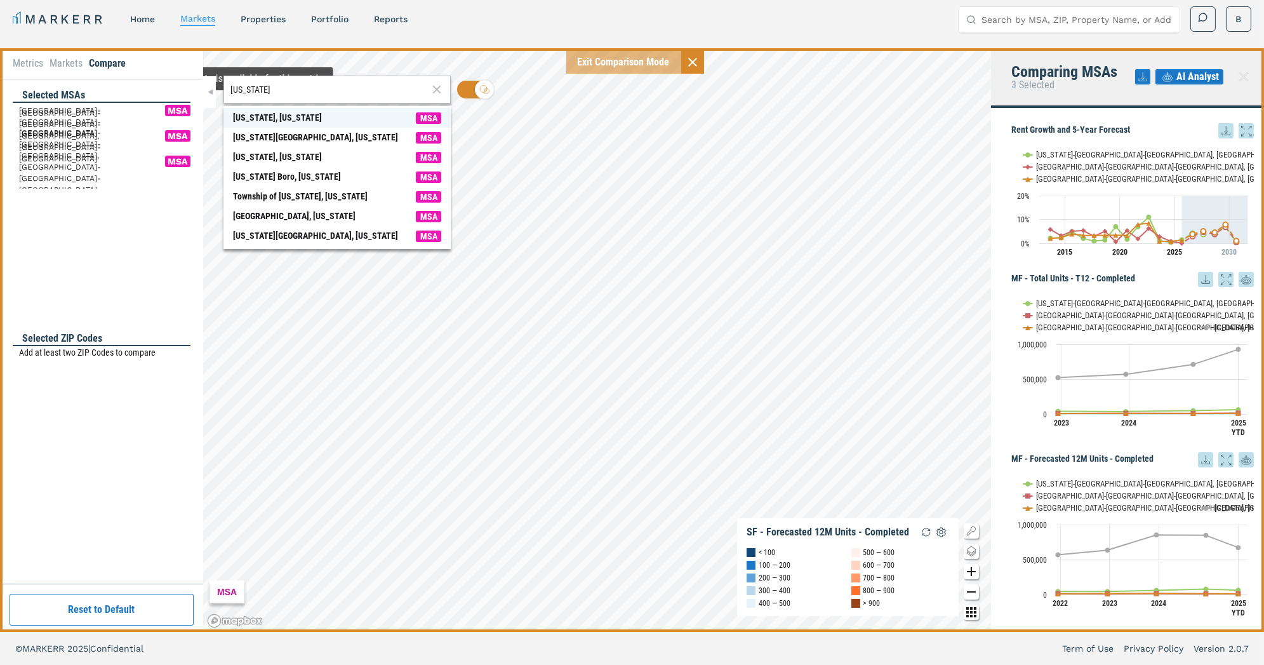
type input "[US_STATE]"
click at [247, 113] on div "[US_STATE], [US_STATE]" at bounding box center [277, 117] width 89 height 13
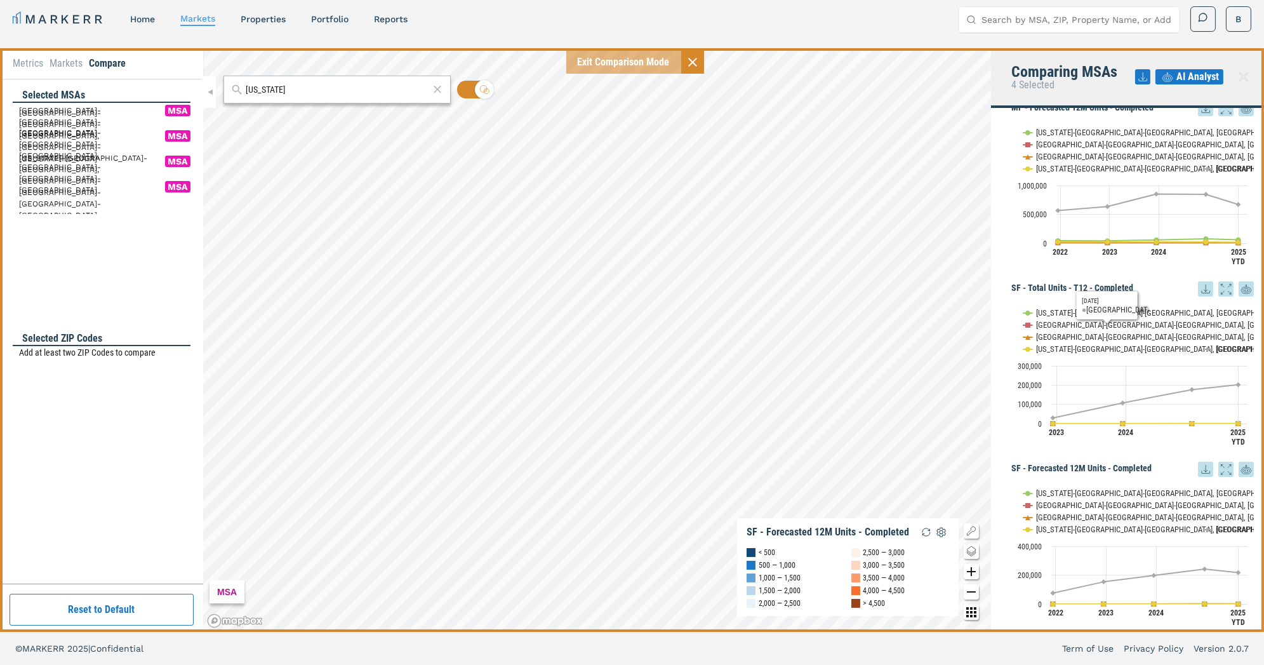
scroll to position [352, 0]
click at [1214, 349] on rect "Interactive chart" at bounding box center [1132, 374] width 242 height 159
click at [1219, 343] on text "[GEOGRAPHIC_DATA]" at bounding box center [1250, 348] width 68 height 10
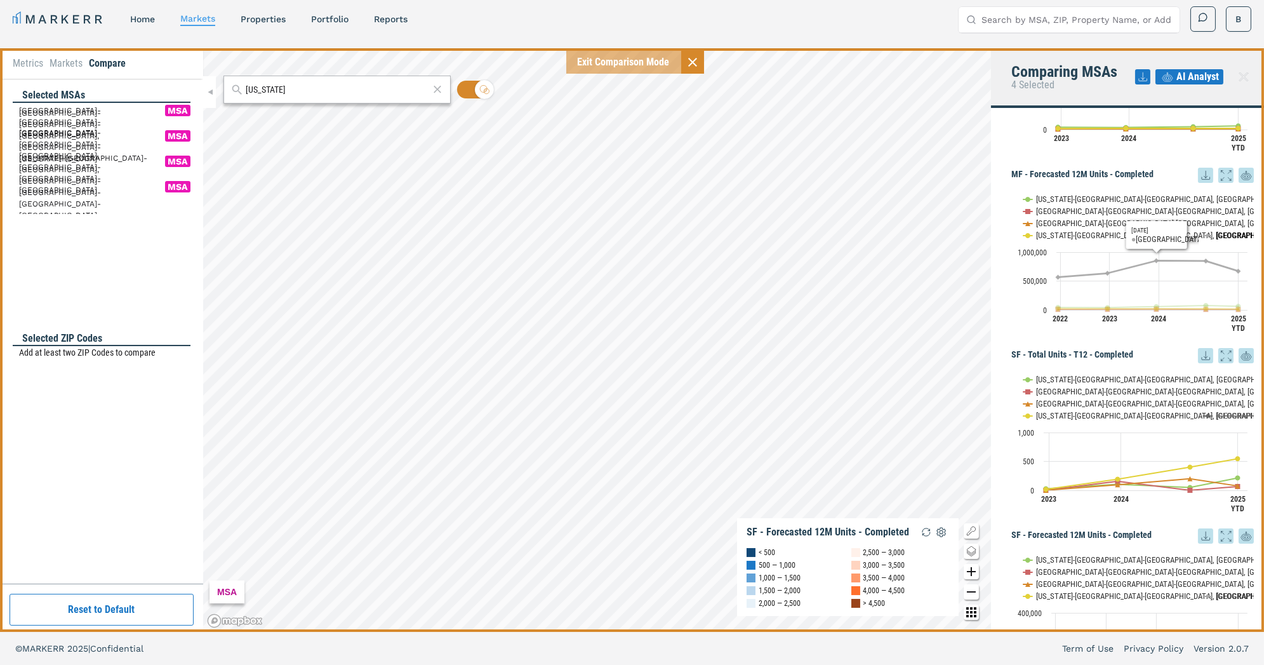
click at [1223, 232] on text "[GEOGRAPHIC_DATA]" at bounding box center [1250, 235] width 68 height 10
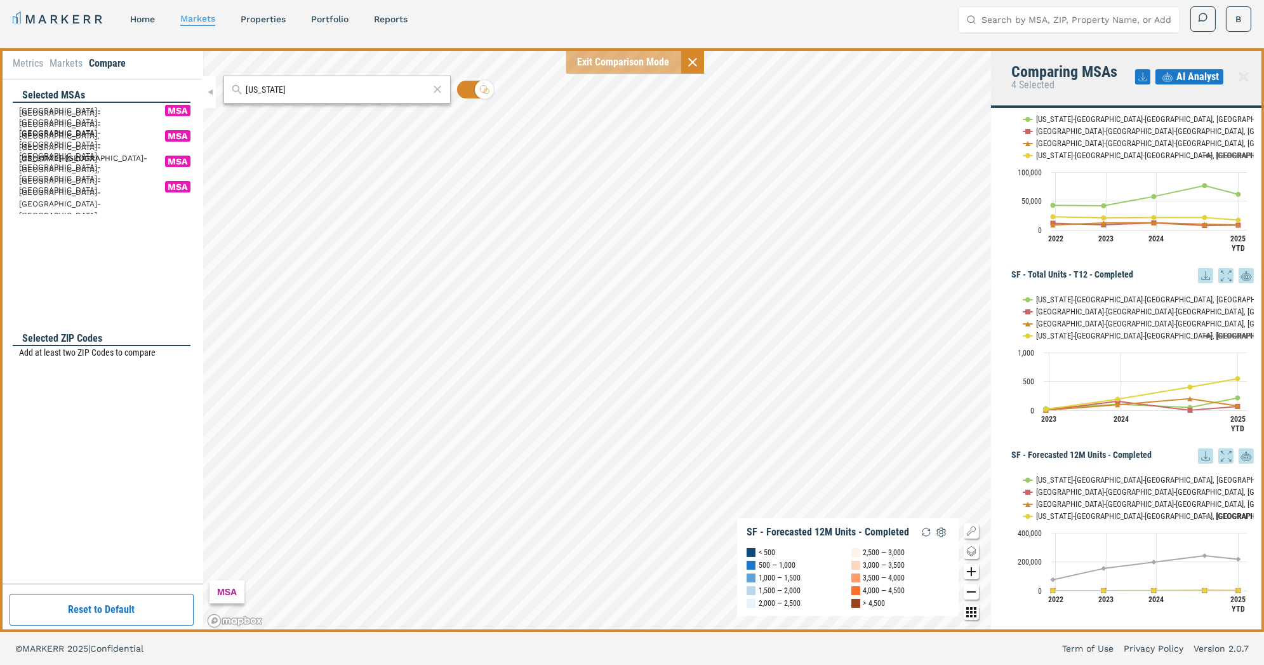
scroll to position [369, 0]
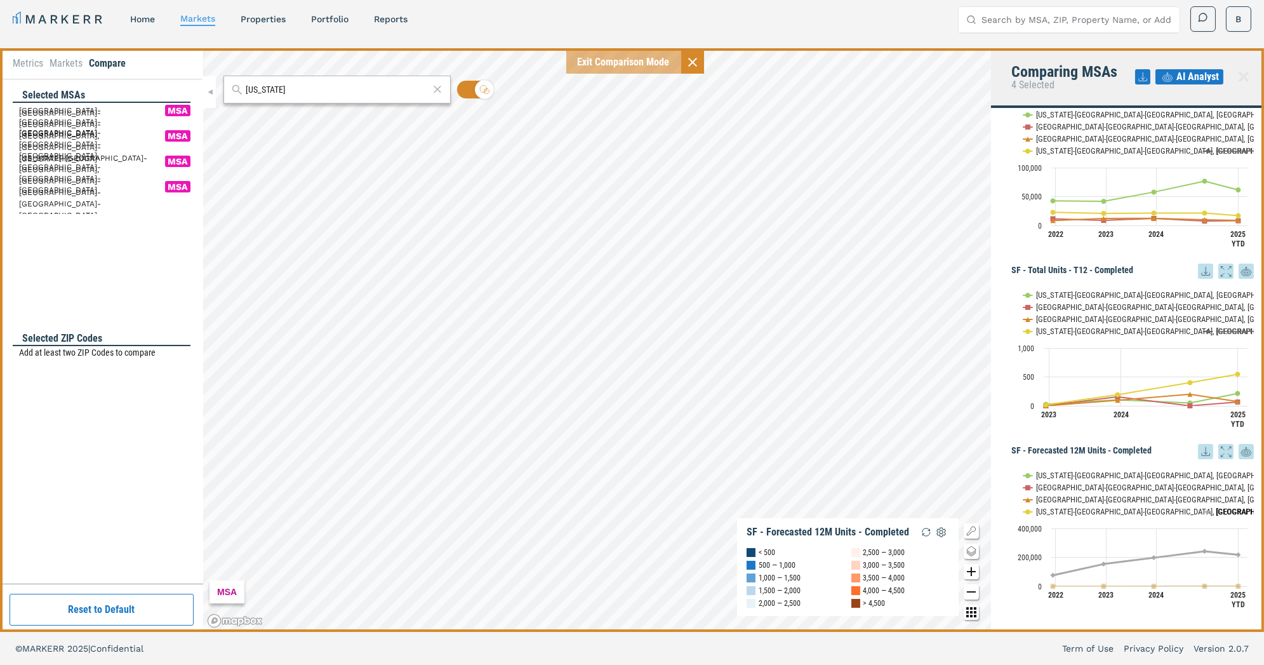
click at [1219, 507] on text "[GEOGRAPHIC_DATA]" at bounding box center [1250, 512] width 68 height 10
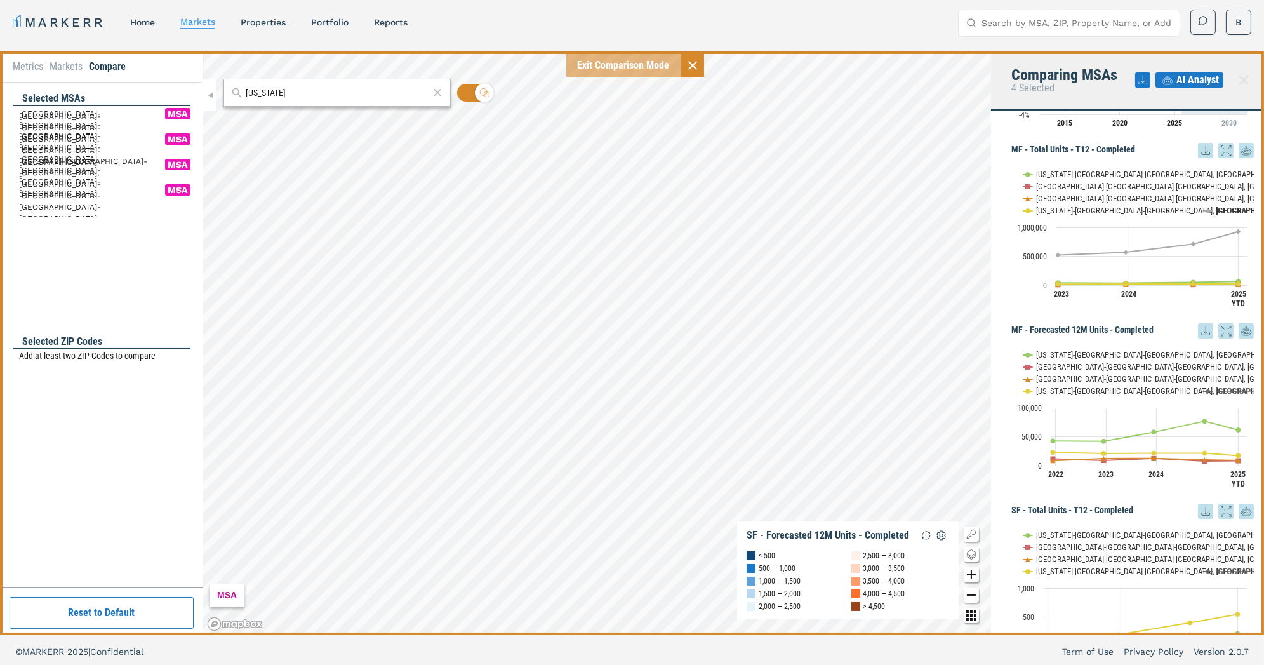
scroll to position [0, 0]
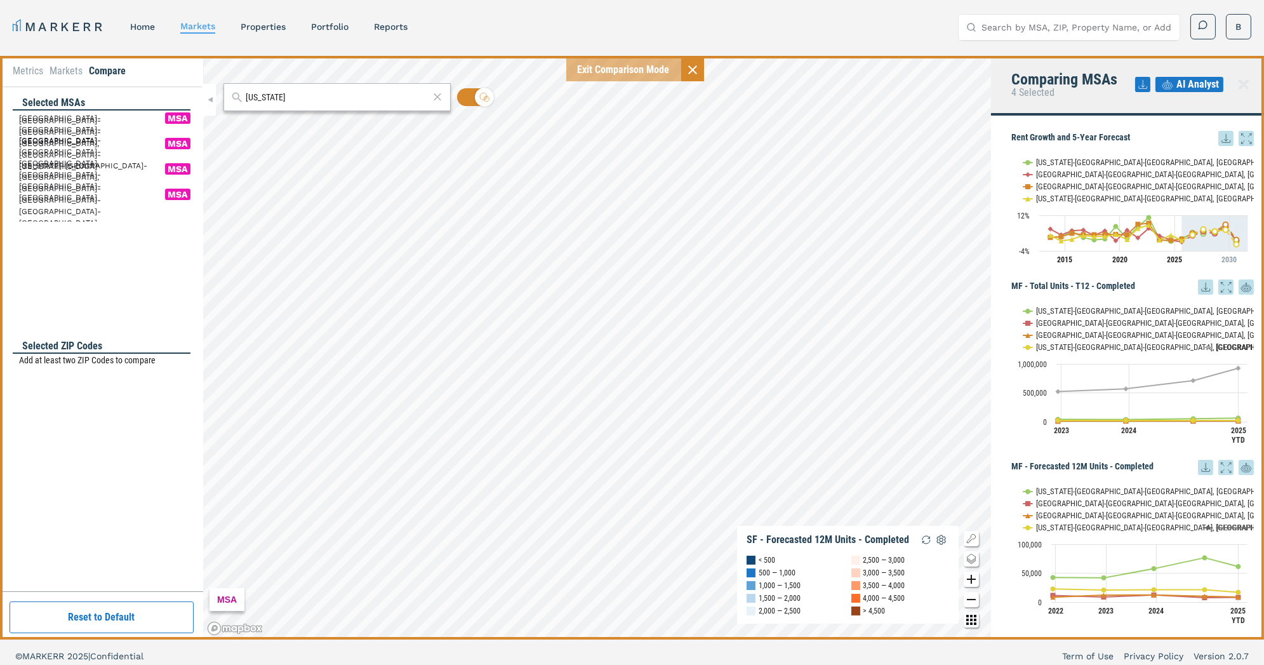
click at [1183, 83] on span "AI Analyst" at bounding box center [1197, 84] width 43 height 15
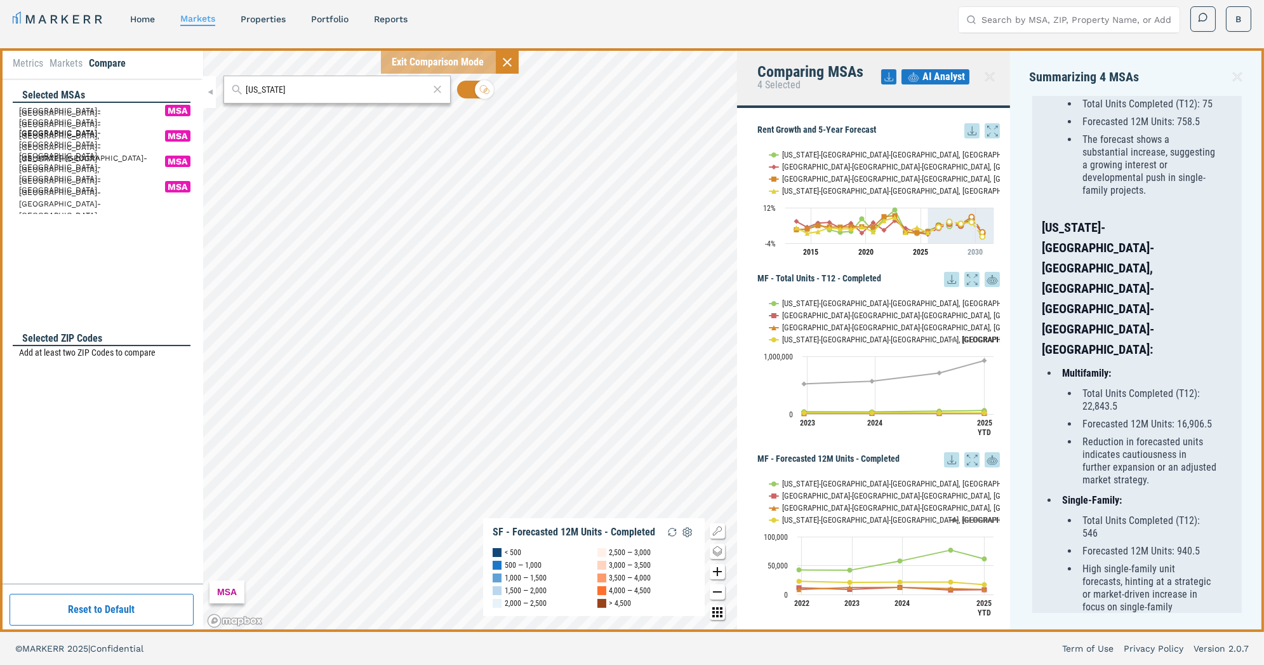
scroll to position [1167, 0]
click at [892, 72] on icon at bounding box center [888, 76] width 15 height 15
click at [859, 156] on div "Download as XLS" at bounding box center [842, 158] width 73 height 13
